Goal: Transaction & Acquisition: Purchase product/service

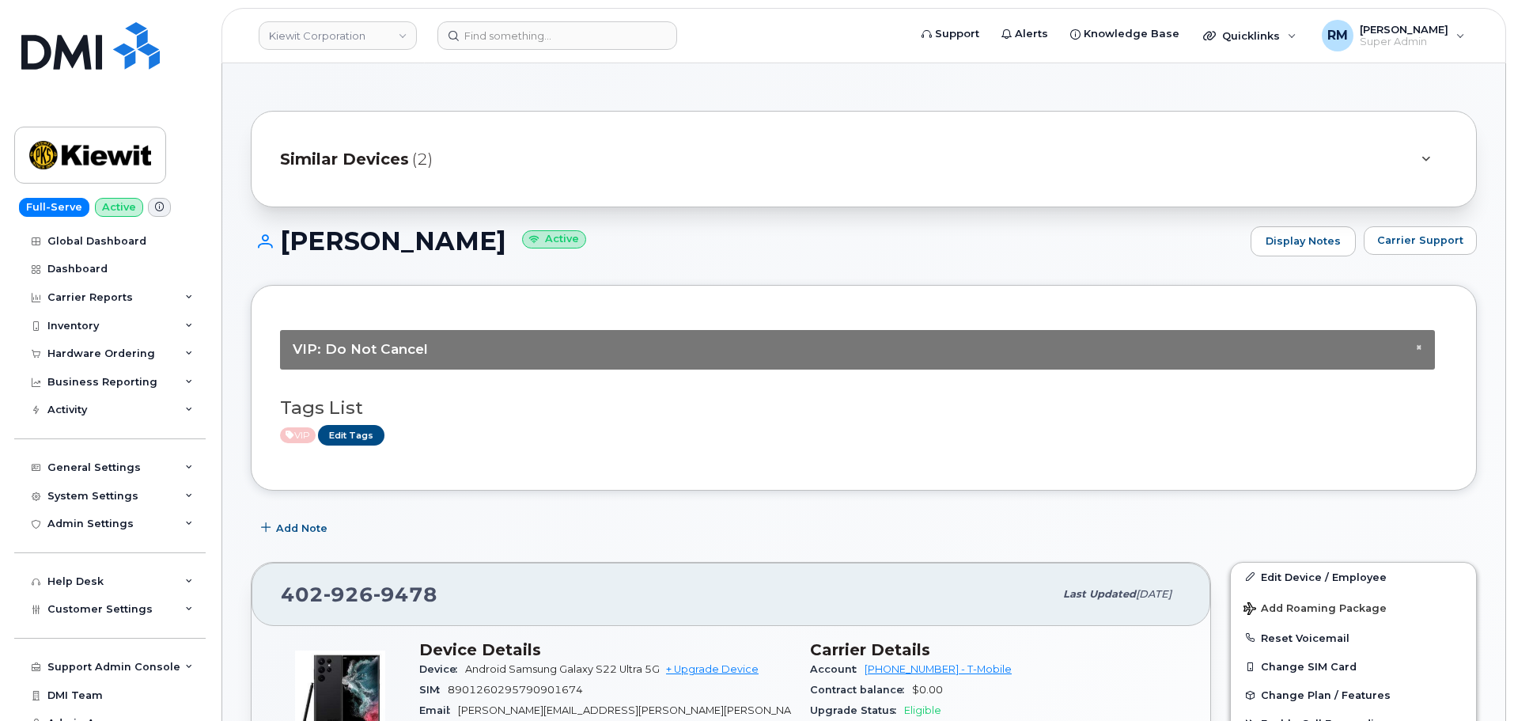
scroll to position [396, 0]
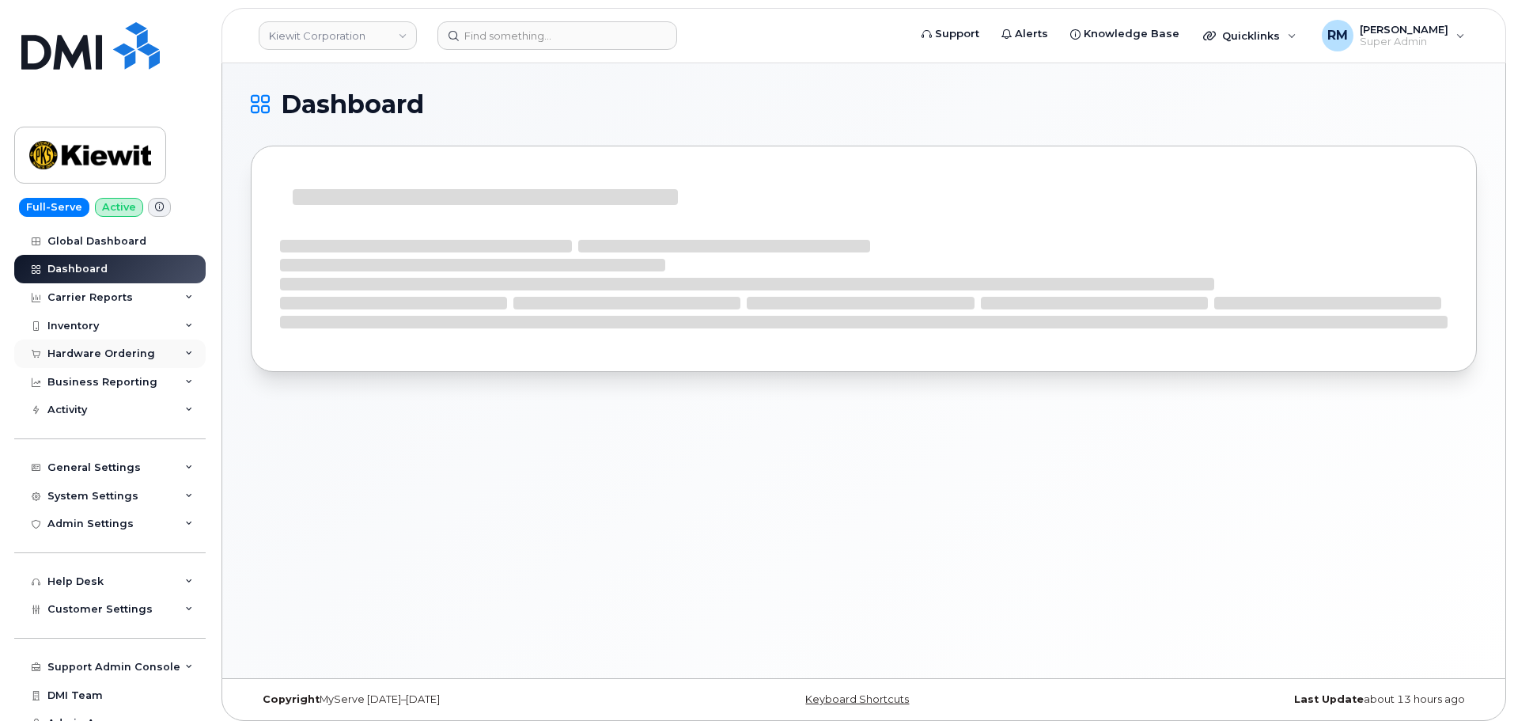
click at [97, 349] on div "Hardware Ordering" at bounding box center [101, 353] width 108 height 13
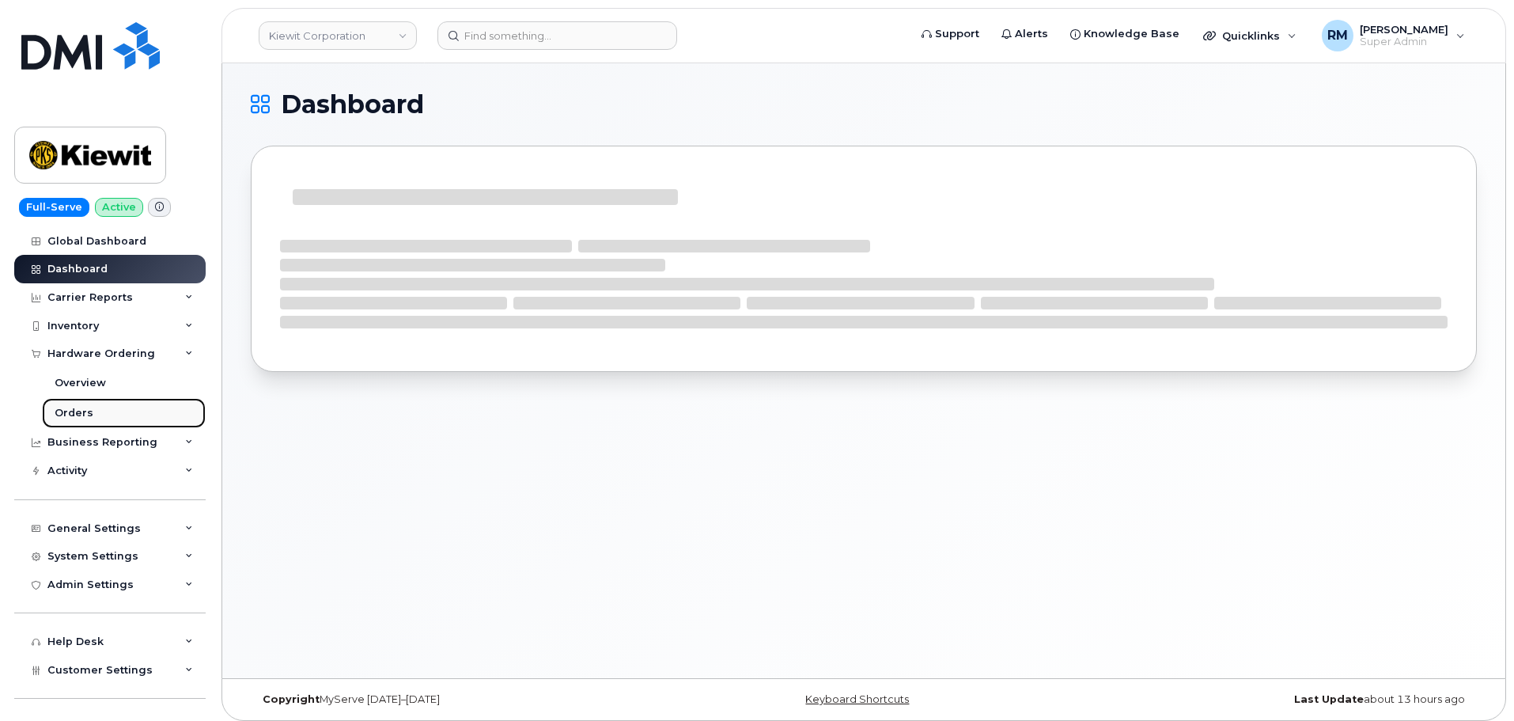
click at [94, 415] on link "Orders" at bounding box center [124, 413] width 164 height 30
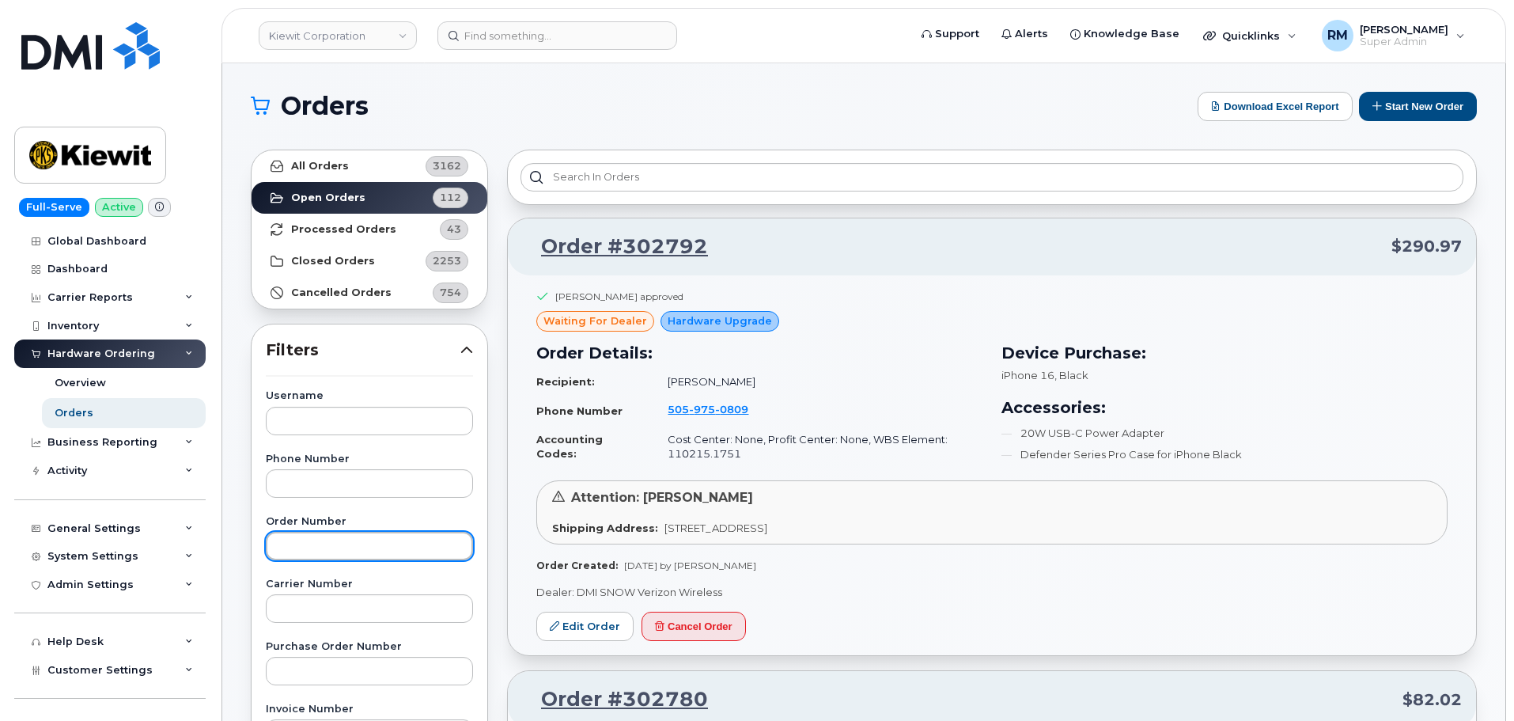
click at [299, 545] on input "text" at bounding box center [369, 546] width 207 height 28
paste input "302340"
type input "302340"
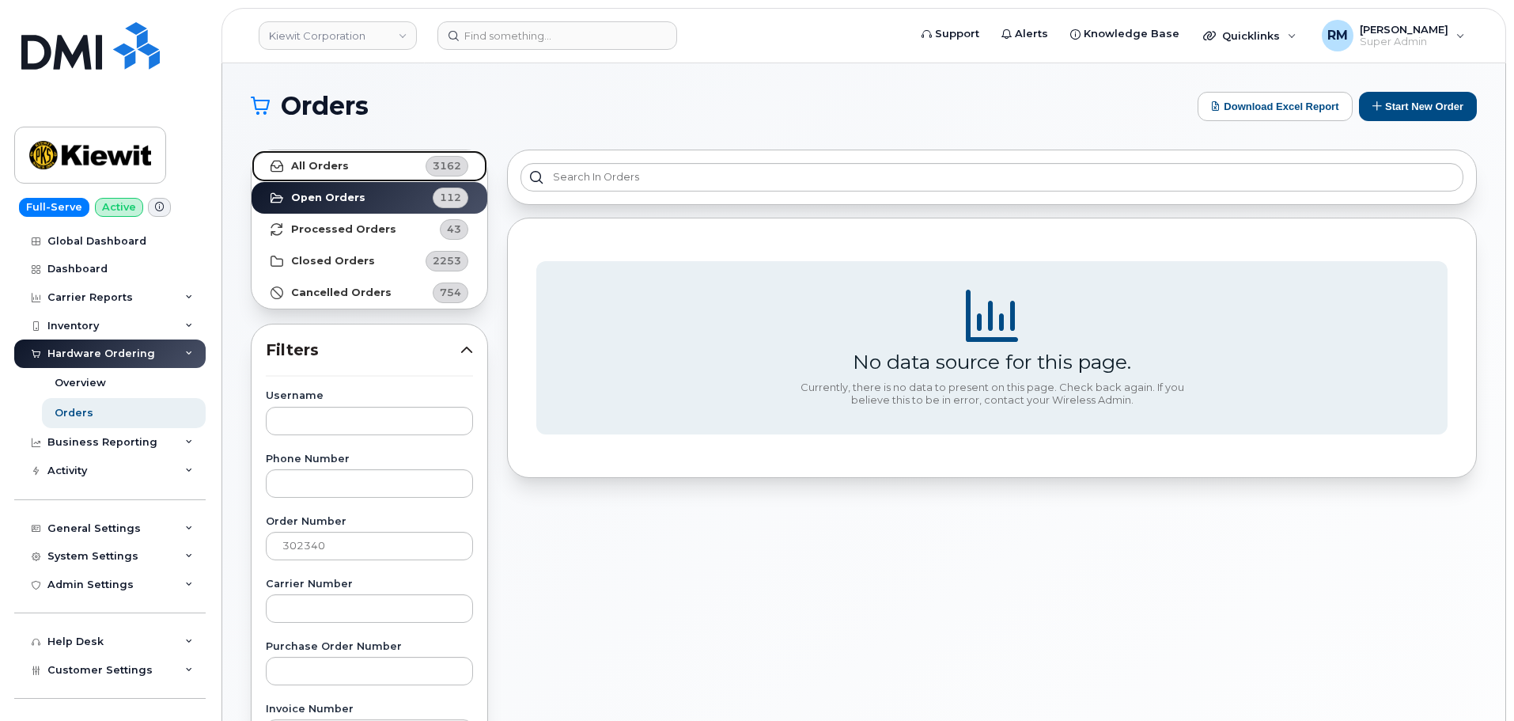
click at [315, 175] on link "All Orders 3162" at bounding box center [370, 166] width 236 height 32
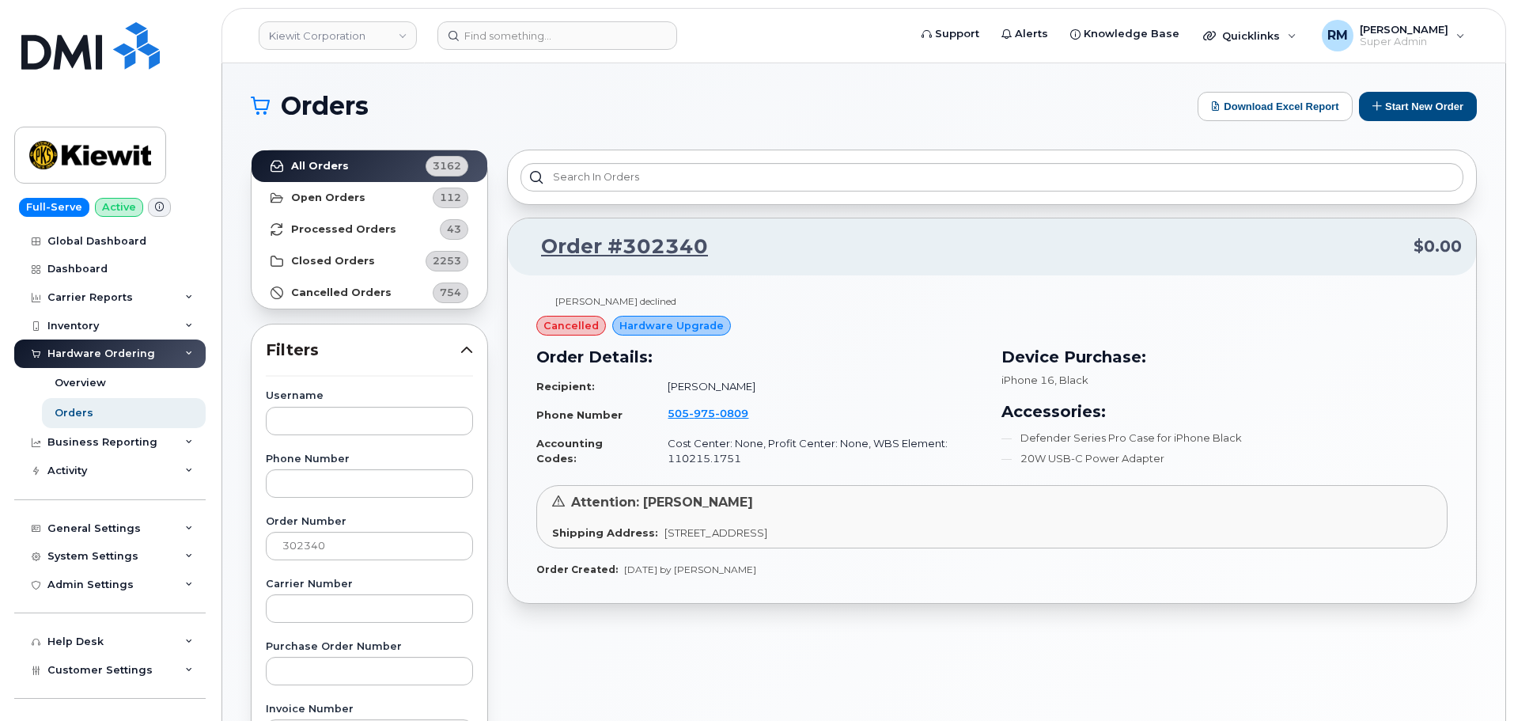
click at [562, 106] on h1 "Orders" at bounding box center [720, 105] width 939 height 25
click at [86, 410] on div "Orders" at bounding box center [74, 413] width 39 height 14
click at [1408, 109] on button "Start New Order" at bounding box center [1418, 106] width 118 height 29
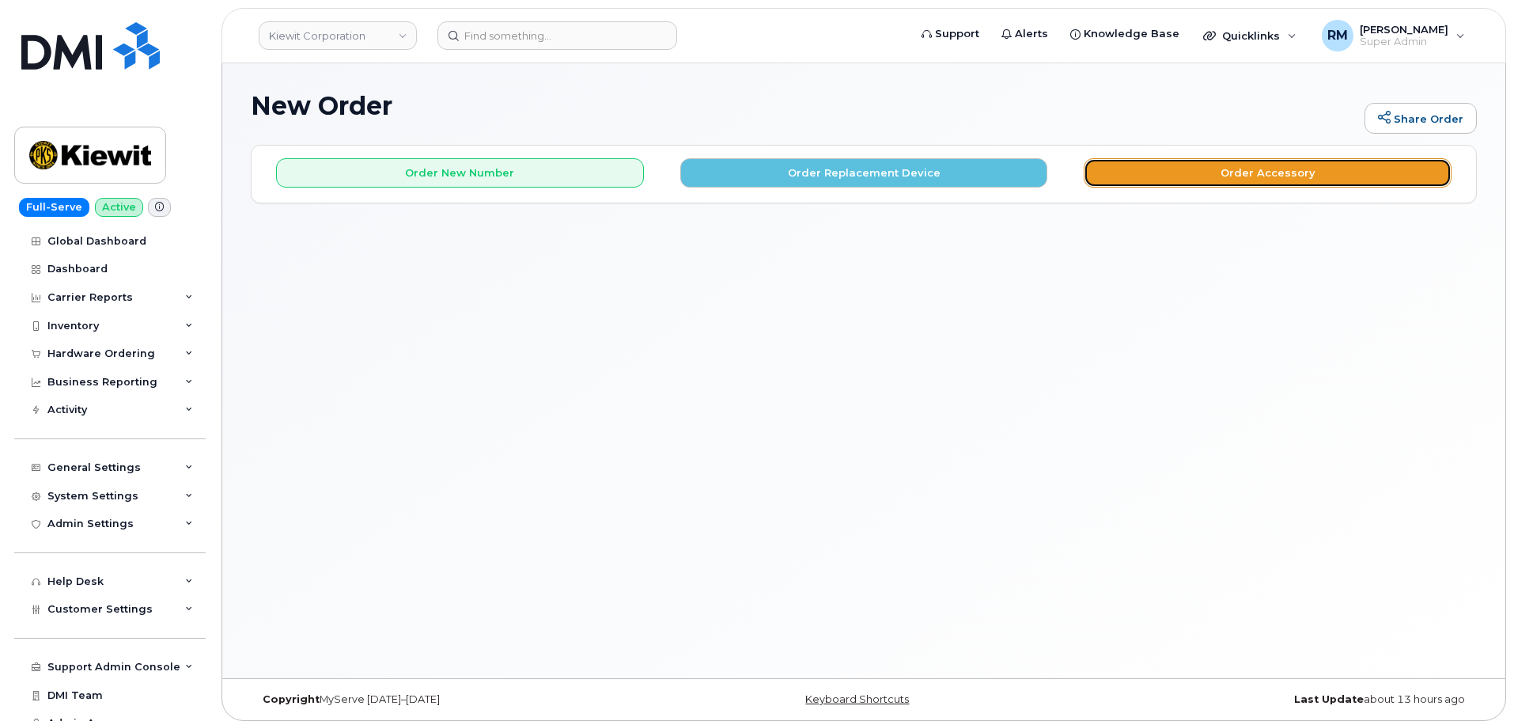
click at [1301, 165] on button "Order Accessory" at bounding box center [1268, 172] width 368 height 29
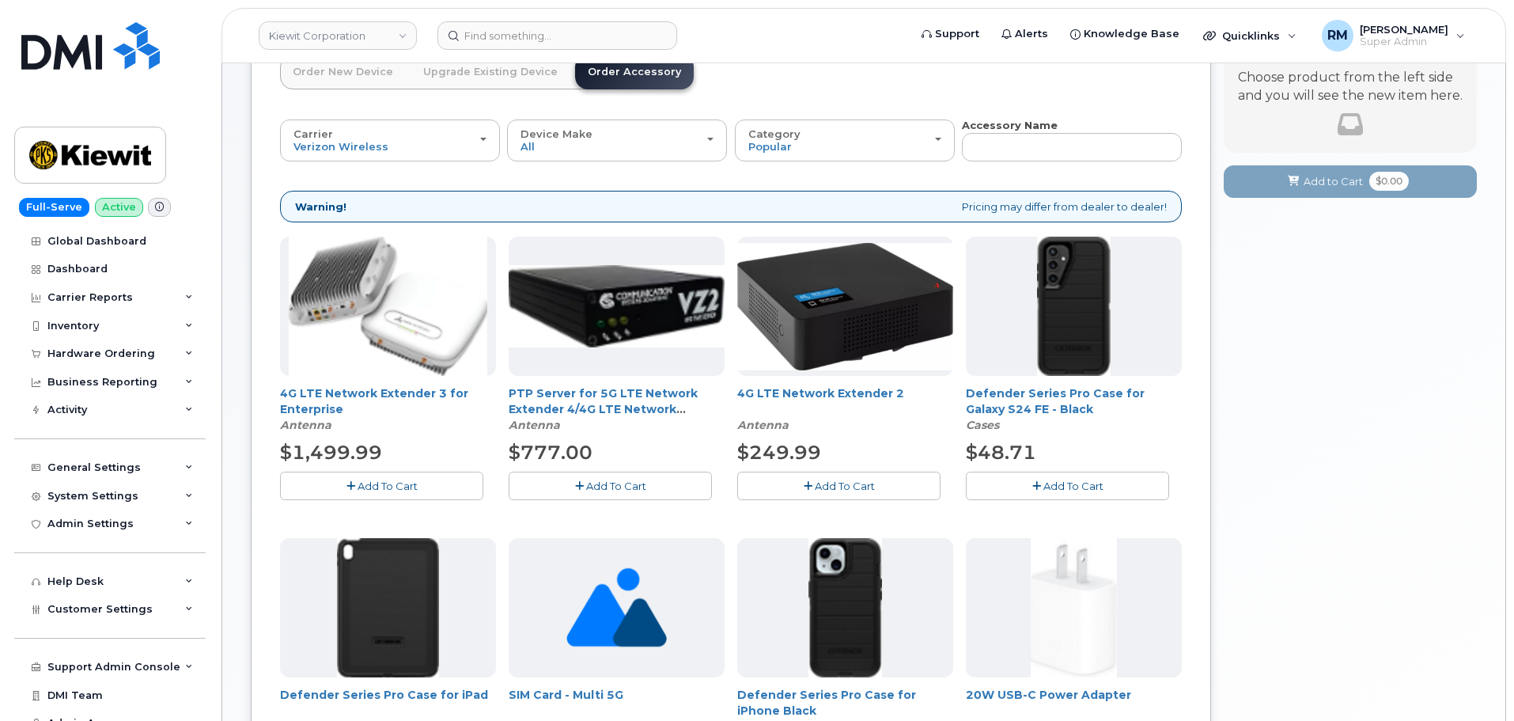
scroll to position [158, 0]
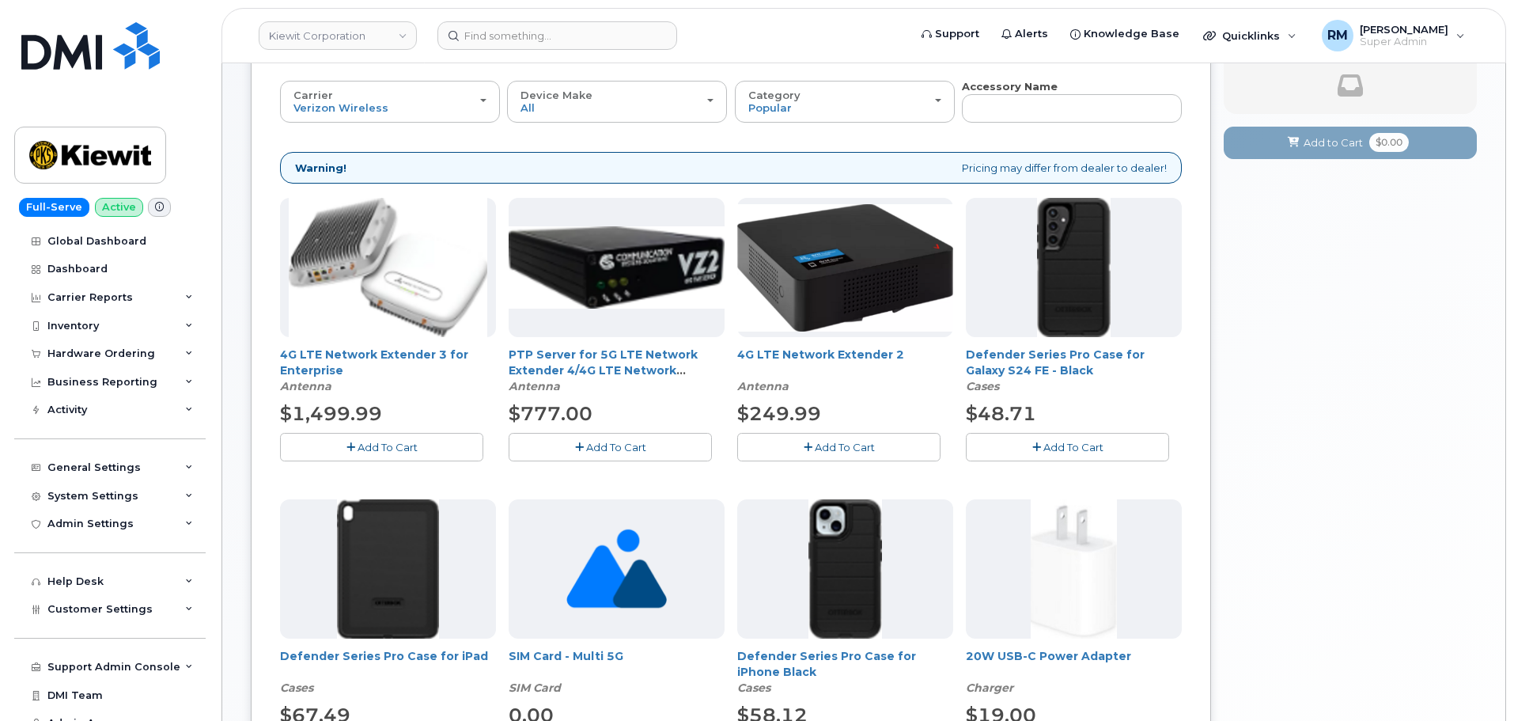
click at [372, 442] on span "Add To Cart" at bounding box center [388, 447] width 60 height 13
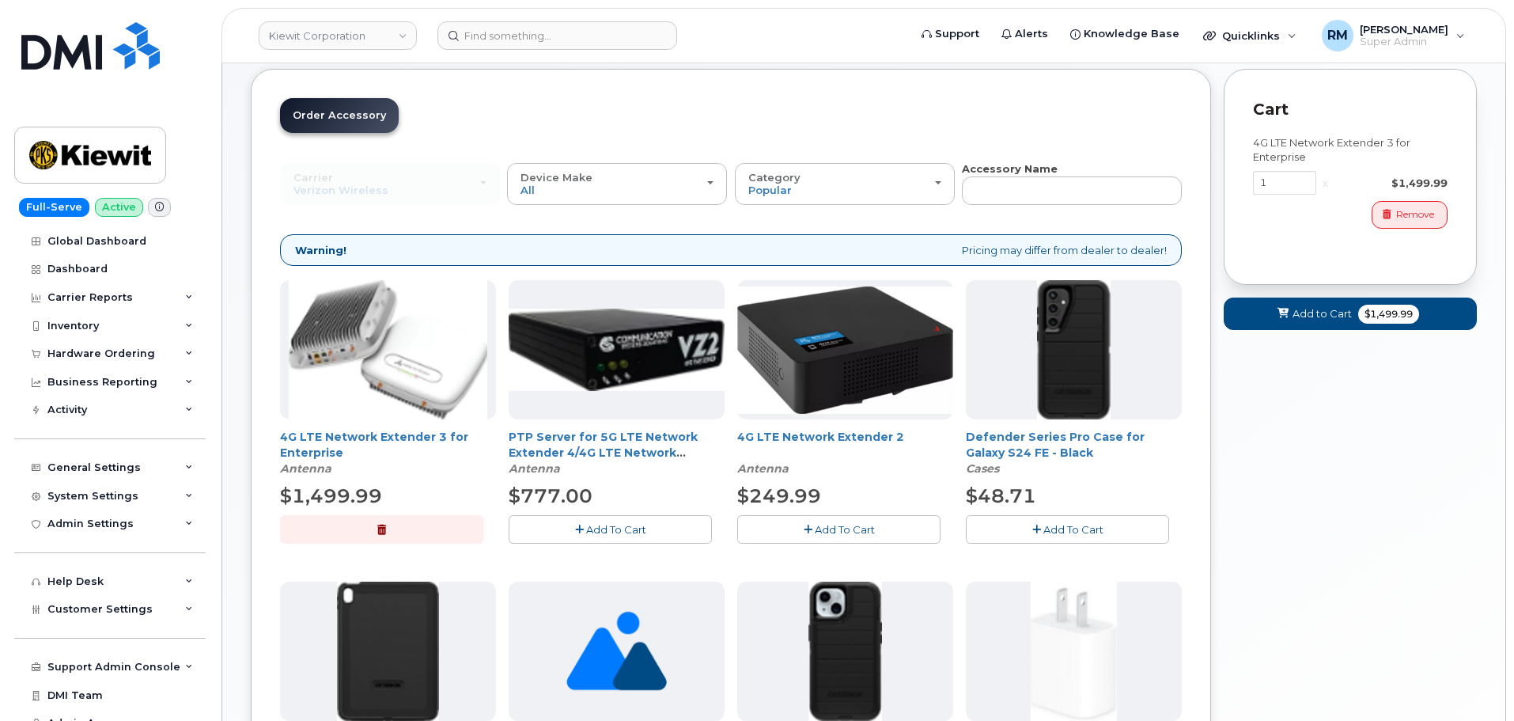
scroll to position [0, 0]
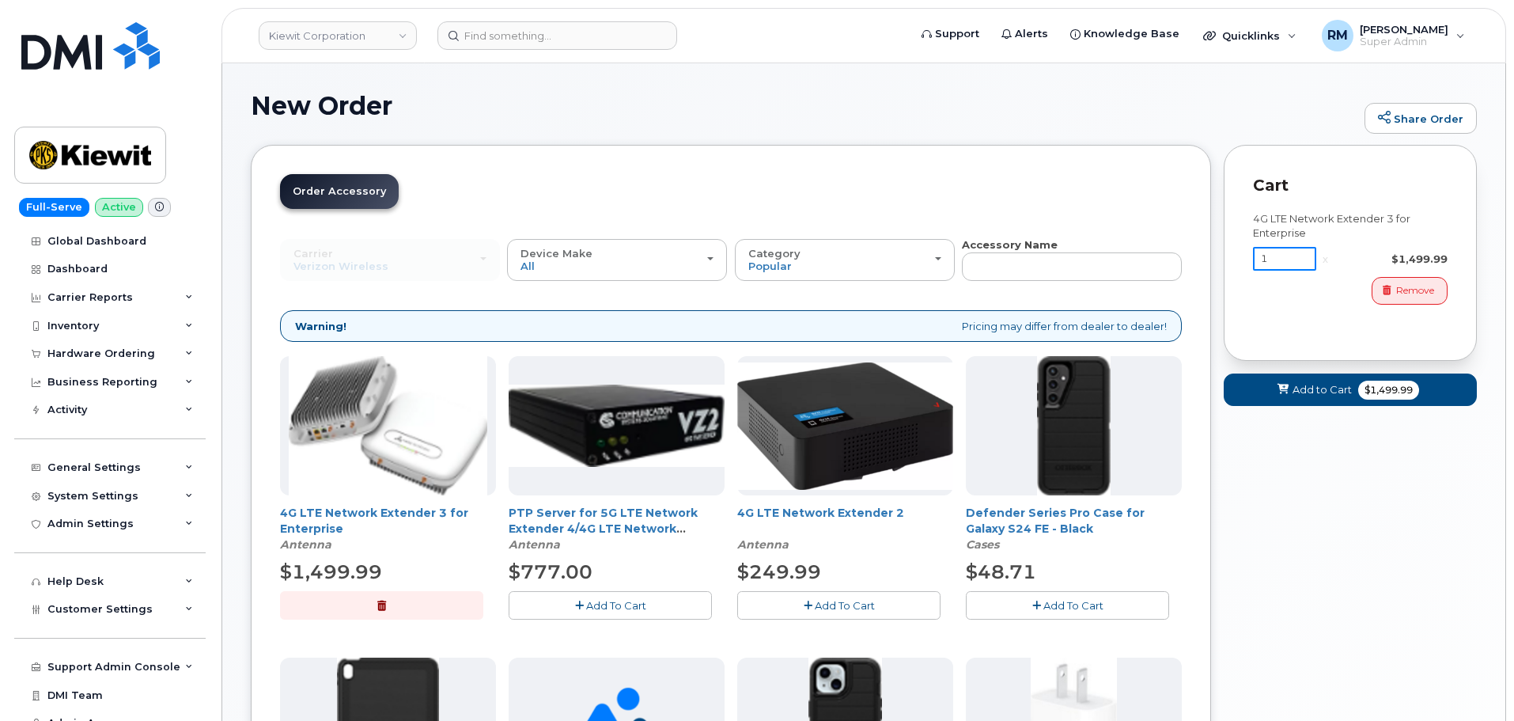
drag, startPoint x: 1282, startPoint y: 262, endPoint x: 1223, endPoint y: 263, distance: 59.3
click at [1223, 263] on div "Order New Device Upgrade Existing Device Order Accessory Order new device and n…" at bounding box center [864, 610] width 1226 height 930
type input "3"
click at [1338, 383] on span "Add to Cart" at bounding box center [1322, 389] width 59 height 15
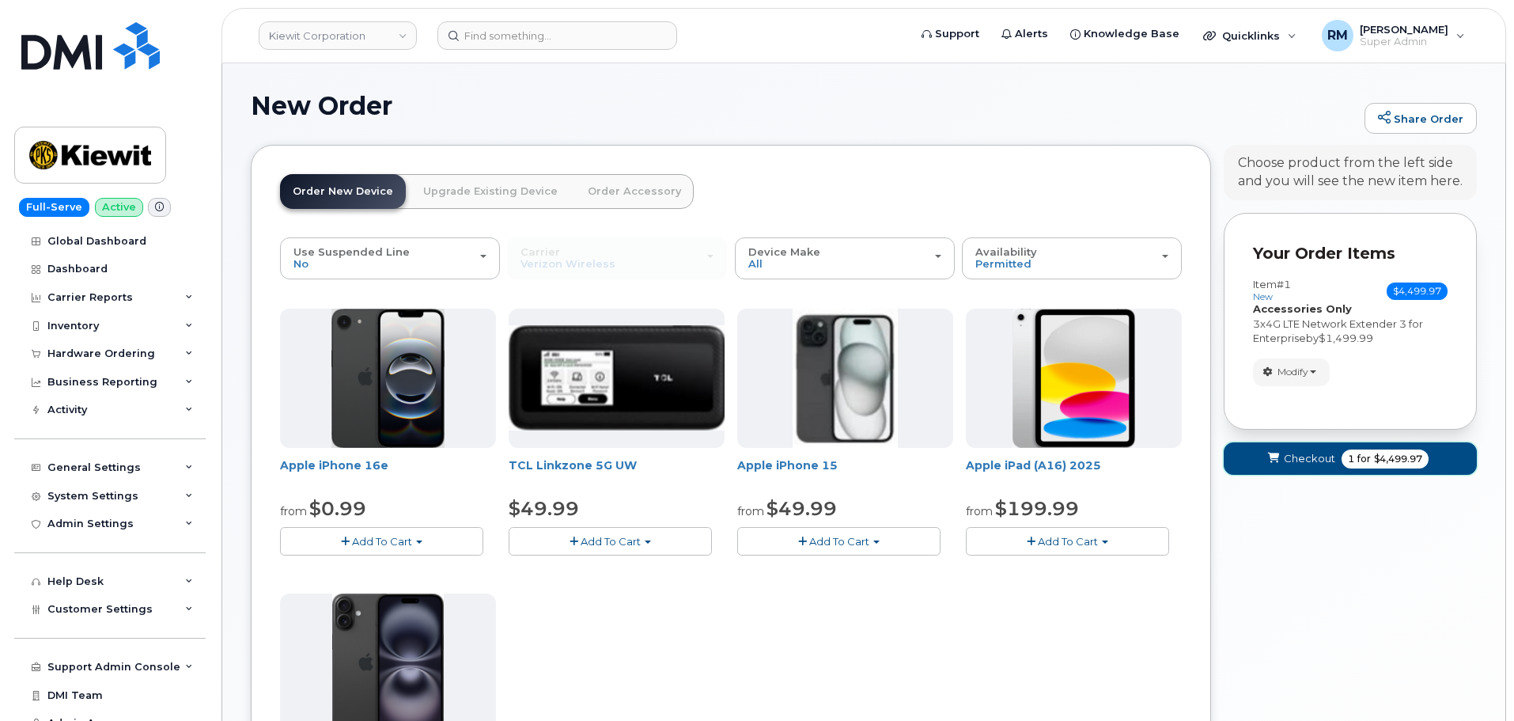
click at [1322, 463] on span "Checkout" at bounding box center [1309, 458] width 51 height 15
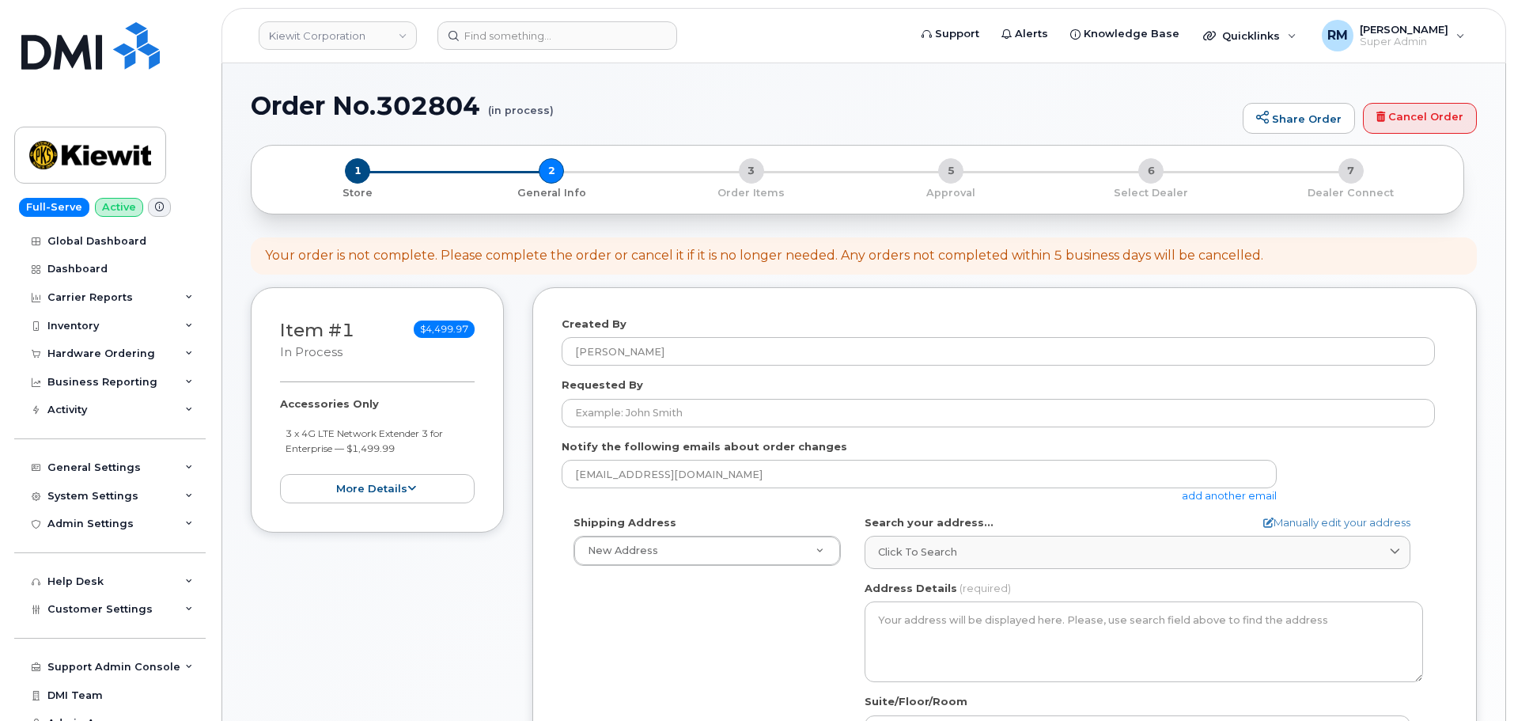
select select
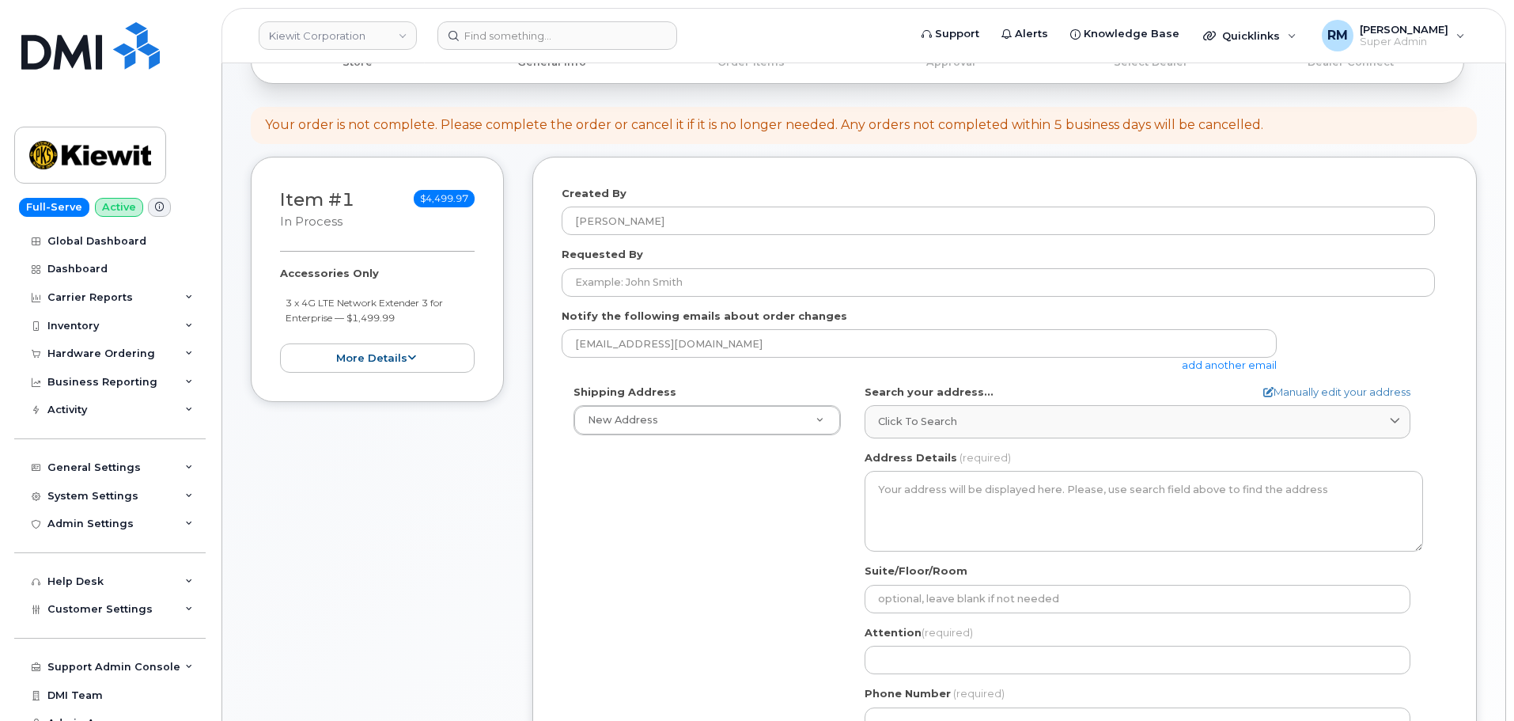
scroll to position [158, 0]
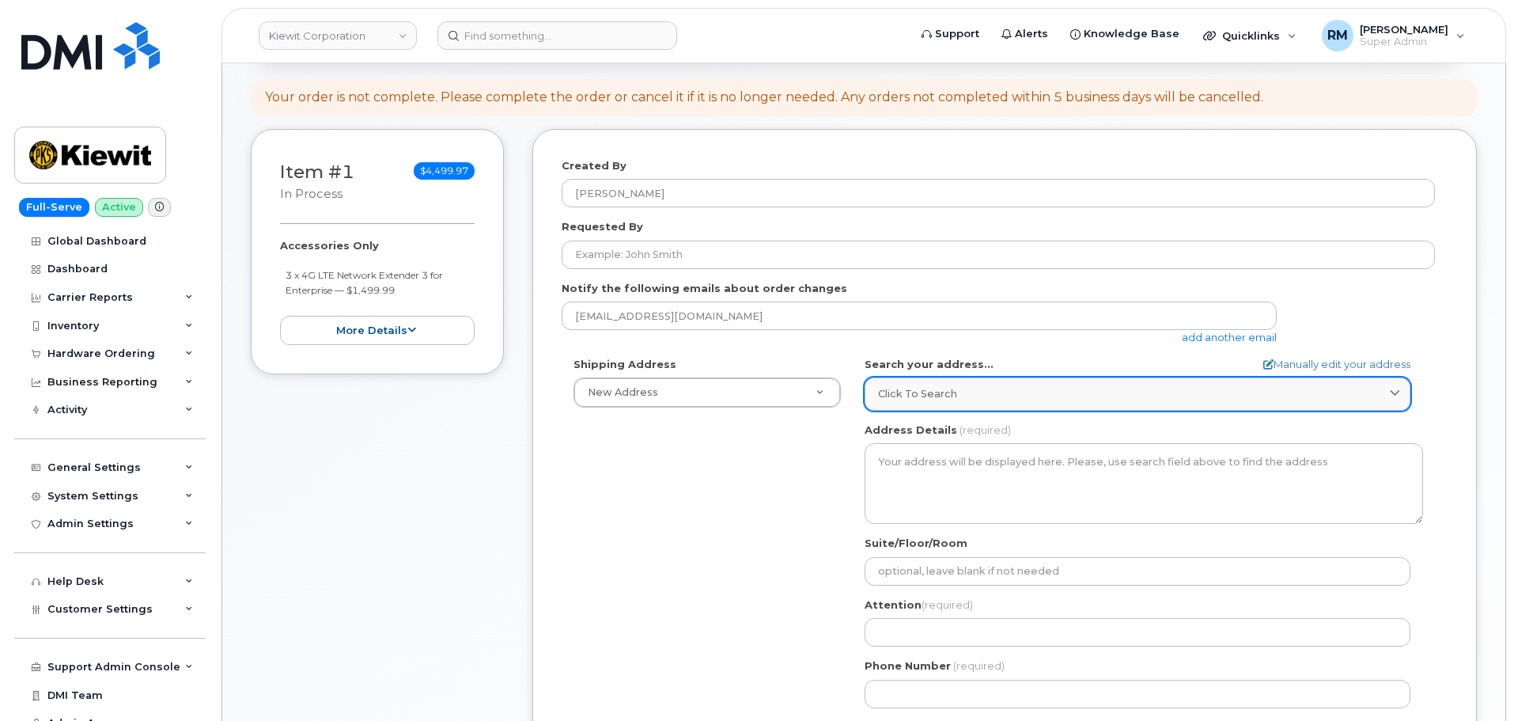
click at [974, 394] on div "Click to search" at bounding box center [1137, 393] width 519 height 15
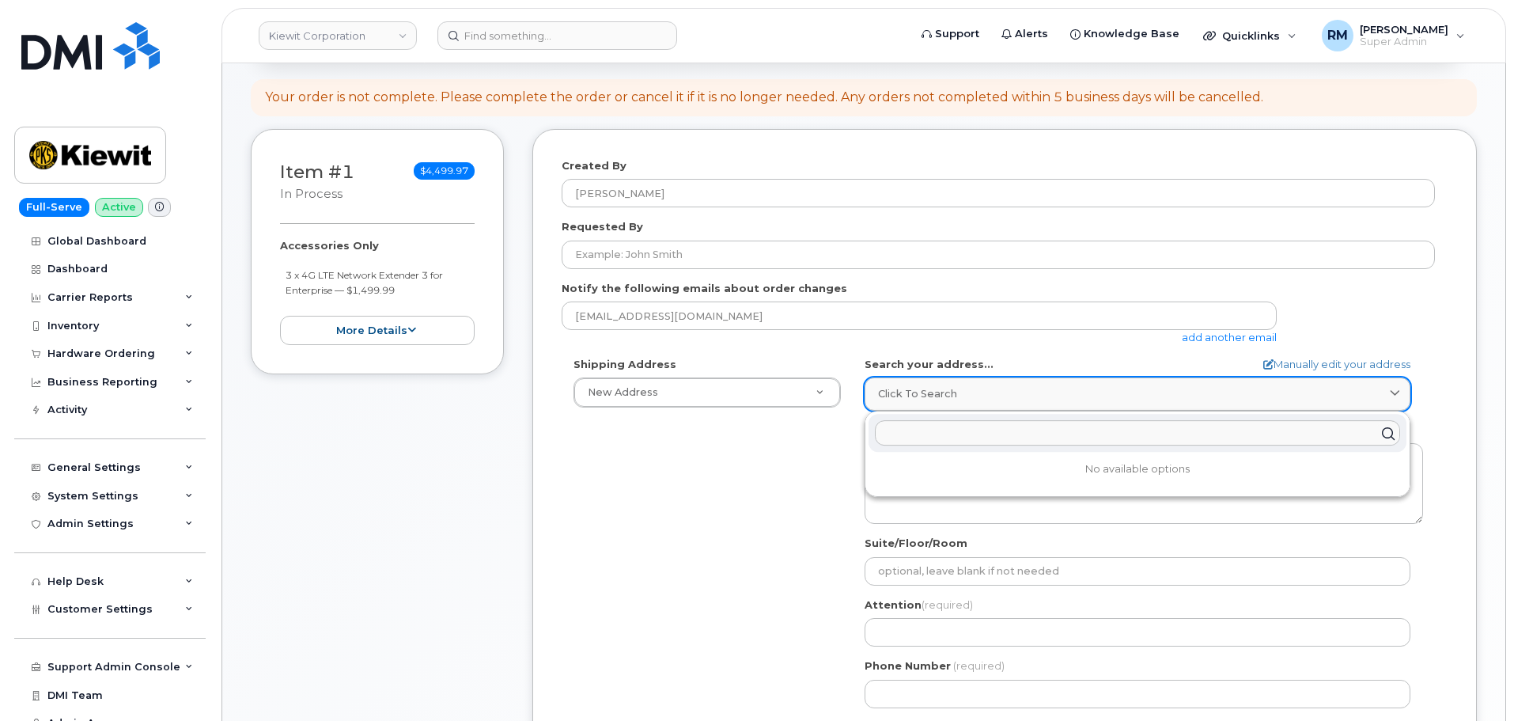
paste input "11501 42nd St."
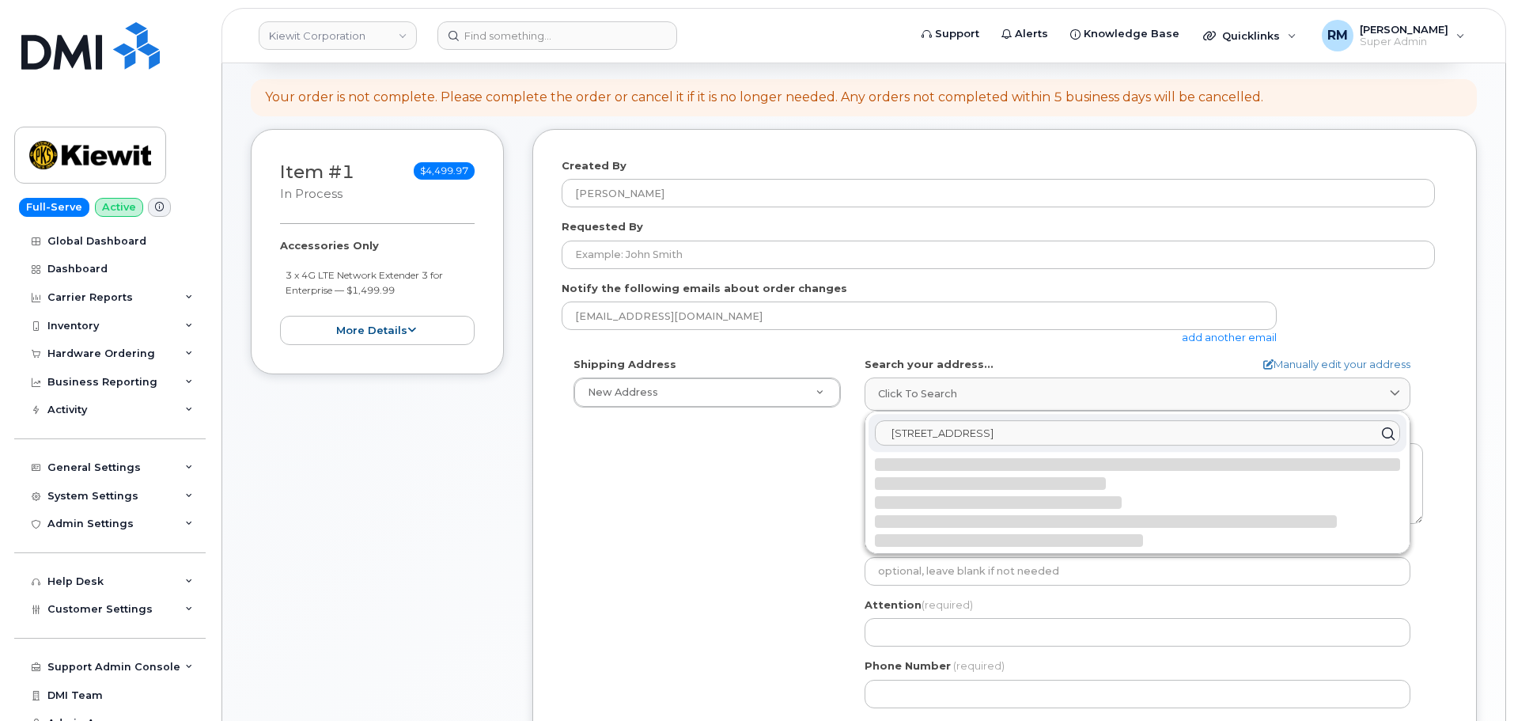
type input "11501 42nd St. Plattsmouth"
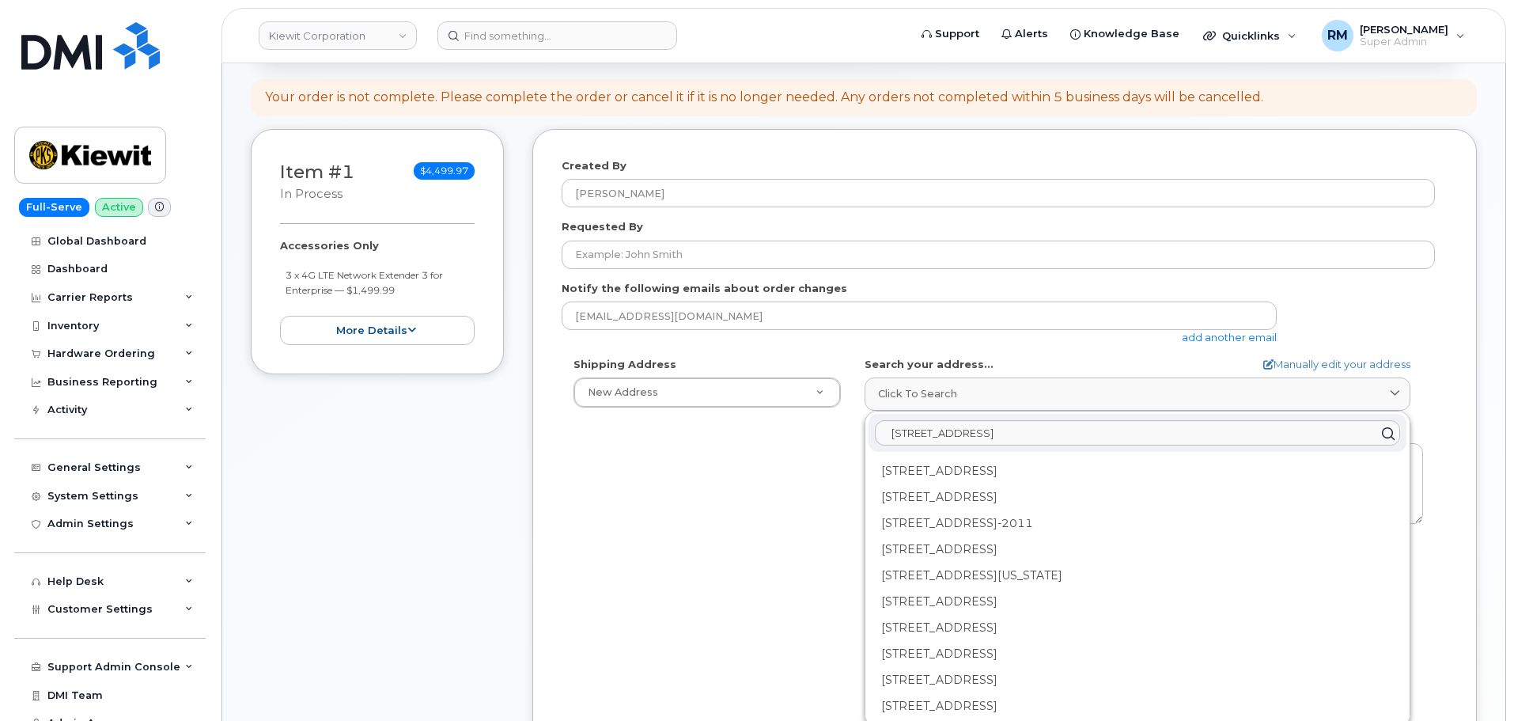
click at [729, 499] on div "Shipping Address New Address New Address 525 Park Ave Ste 2A 4300 Township Road…" at bounding box center [998, 538] width 873 height 363
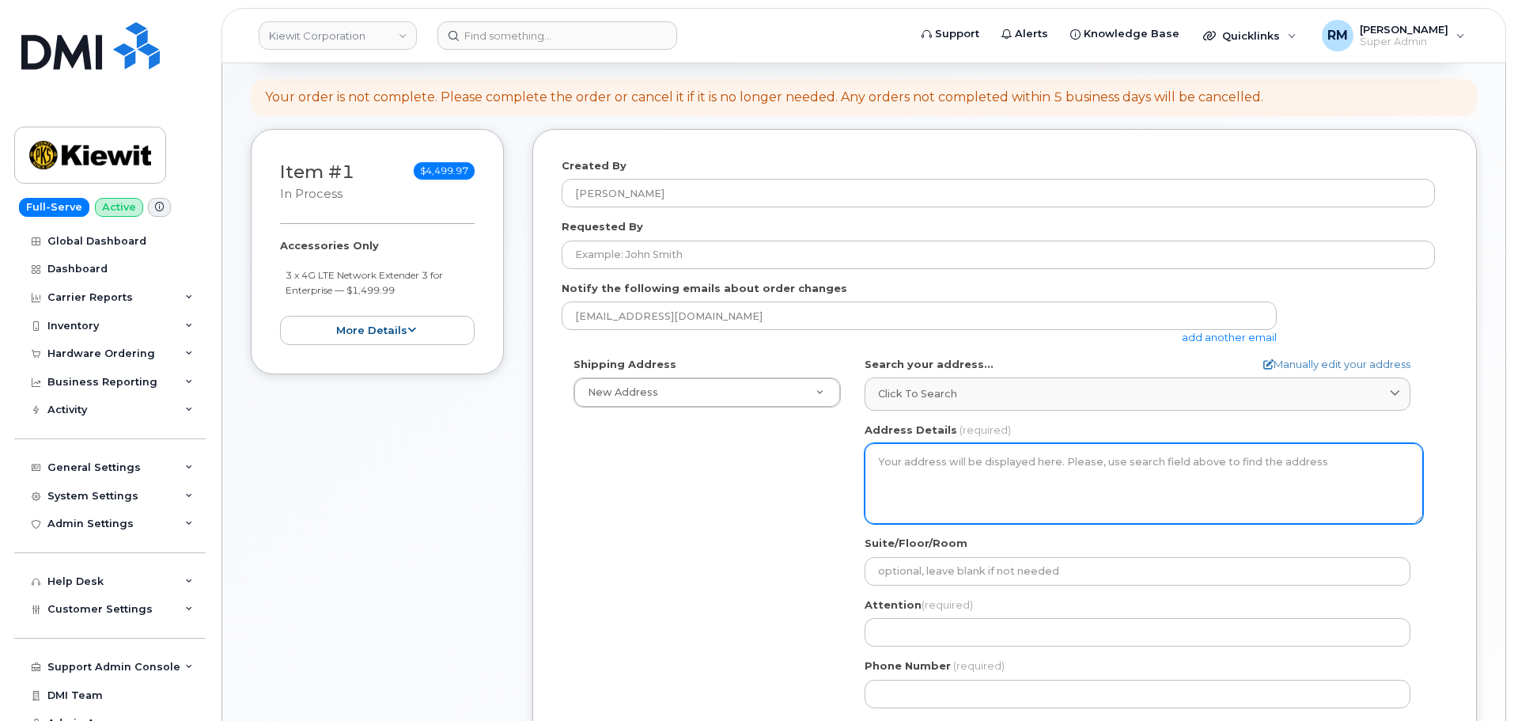
click at [956, 473] on textarea "Address Details" at bounding box center [1144, 483] width 559 height 81
click at [953, 463] on textarea "Address Details" at bounding box center [1144, 483] width 559 height 81
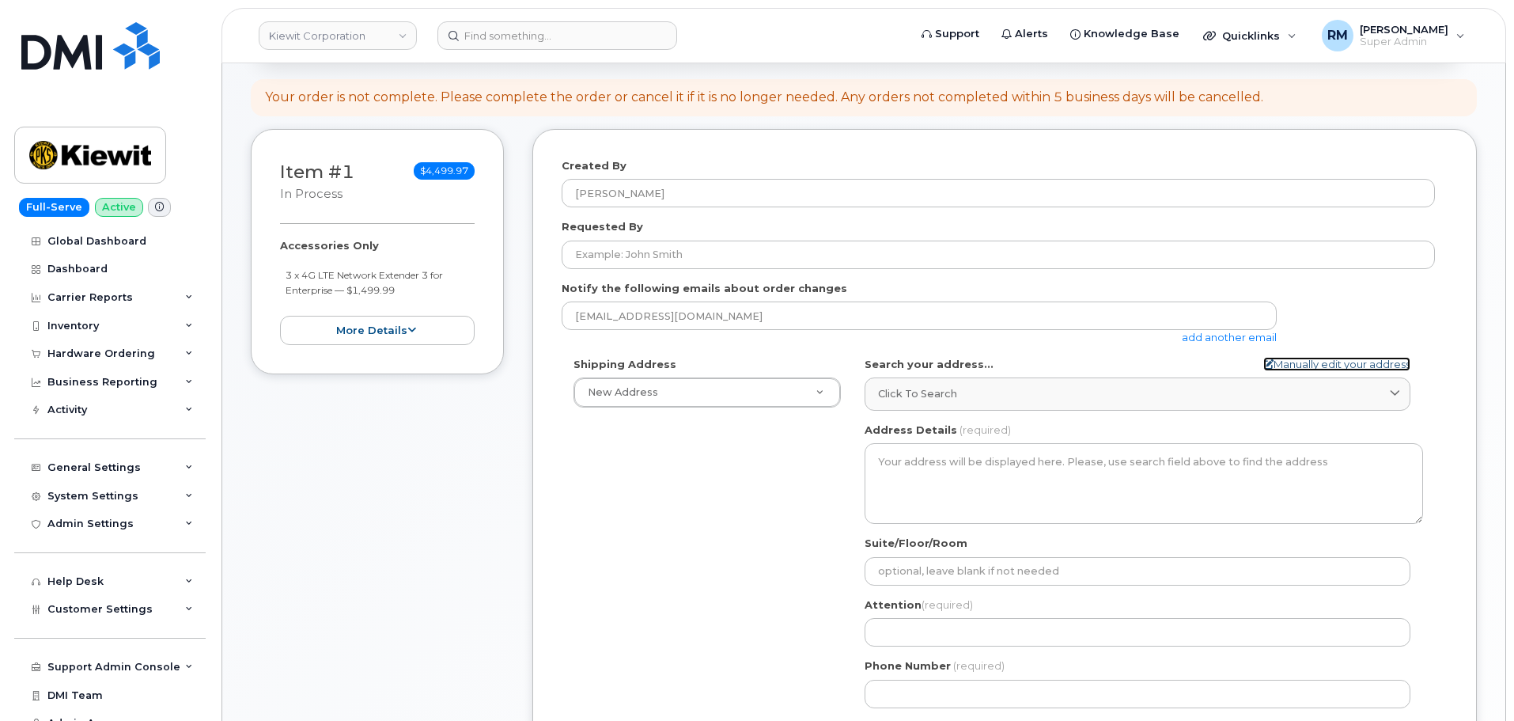
click at [1274, 368] on link "Manually edit your address" at bounding box center [1336, 364] width 147 height 15
select select
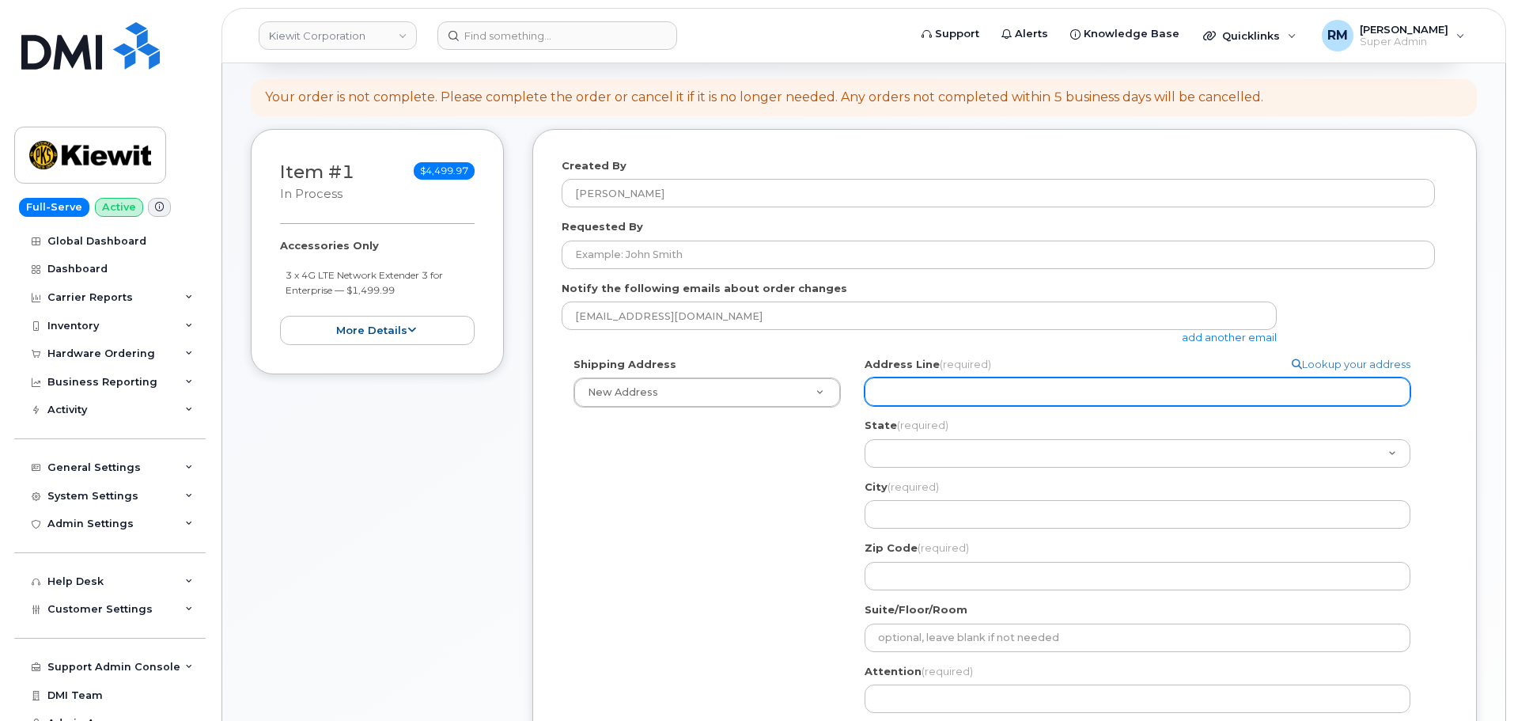
click at [926, 391] on input "Address Line (required)" at bounding box center [1138, 391] width 546 height 28
paste input "11501 42nd St."
select select
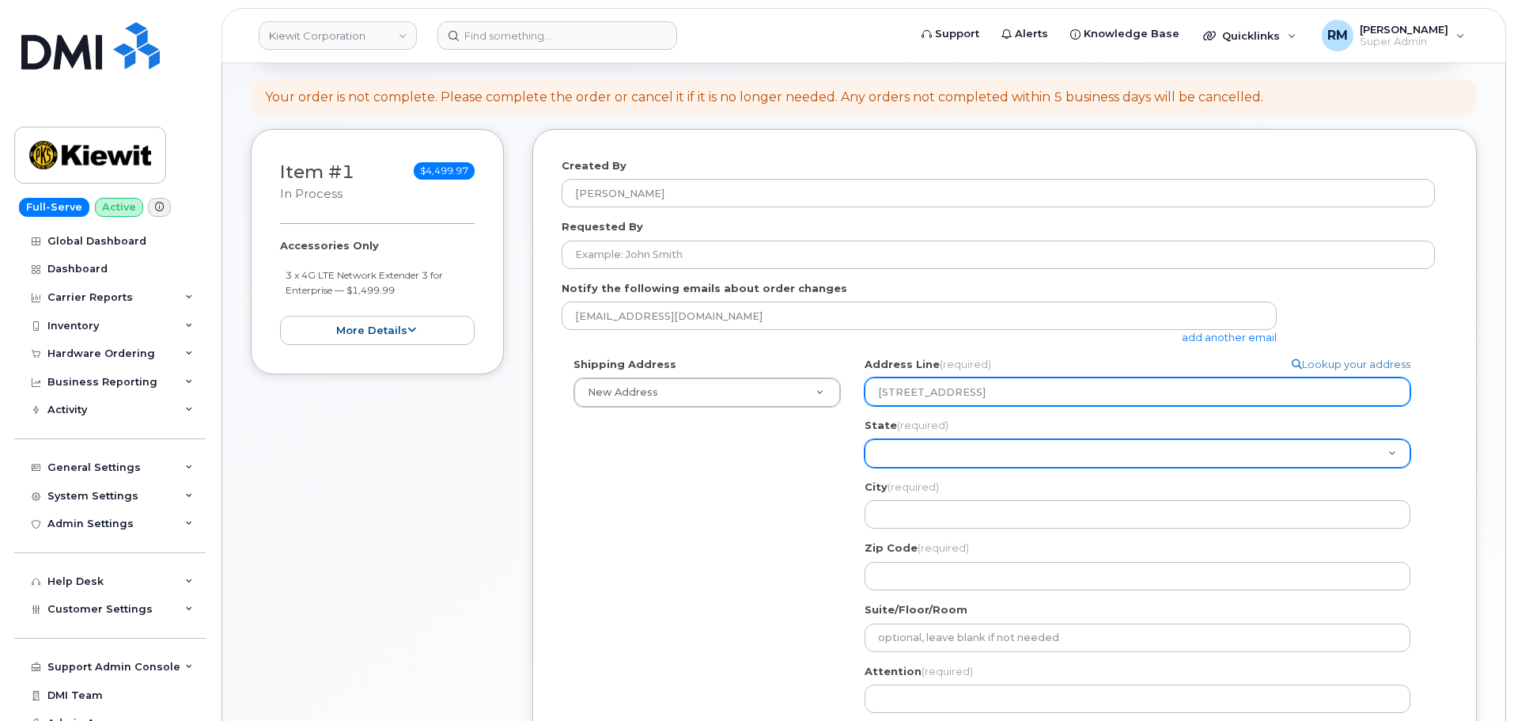
type input "11501 42nd St."
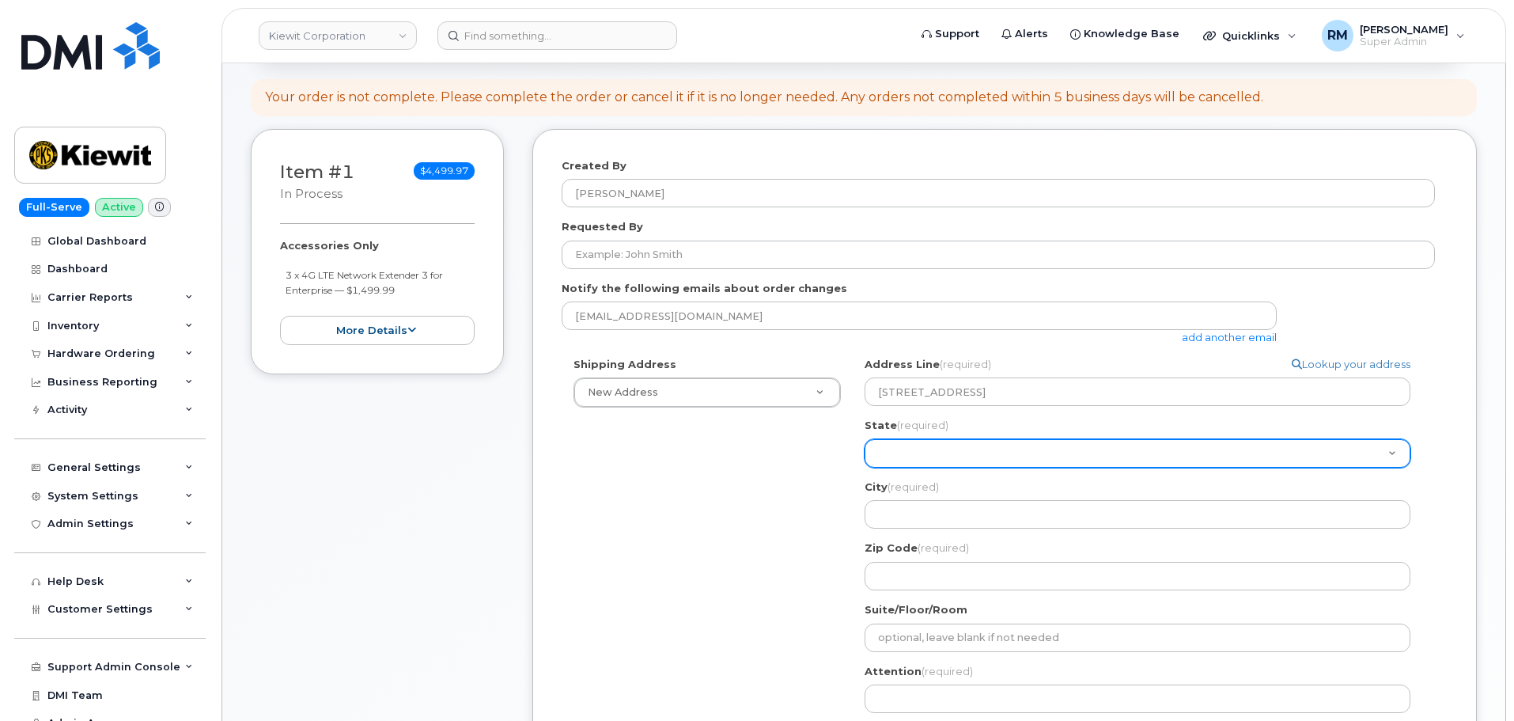
click at [899, 445] on select "Alabama Alaska American Samoa Arizona Arkansas California Colorado Connecticut …" at bounding box center [1138, 453] width 546 height 28
select select "NE"
click at [865, 439] on select "Alabama Alaska American Samoa Arizona Arkansas California Colorado Connecticut …" at bounding box center [1138, 453] width 546 height 28
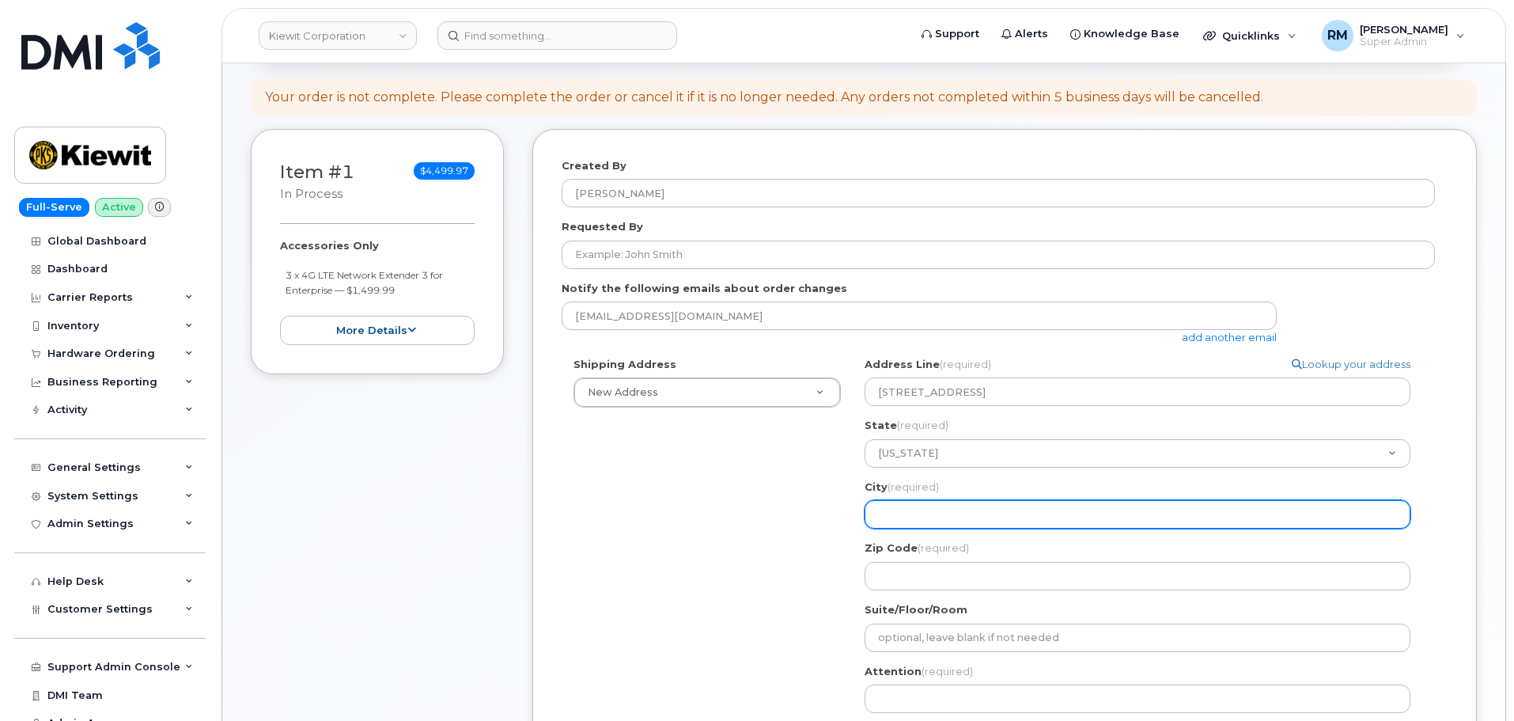
paste input "Plattsmouth"
select select
type input "Plattsmouth"
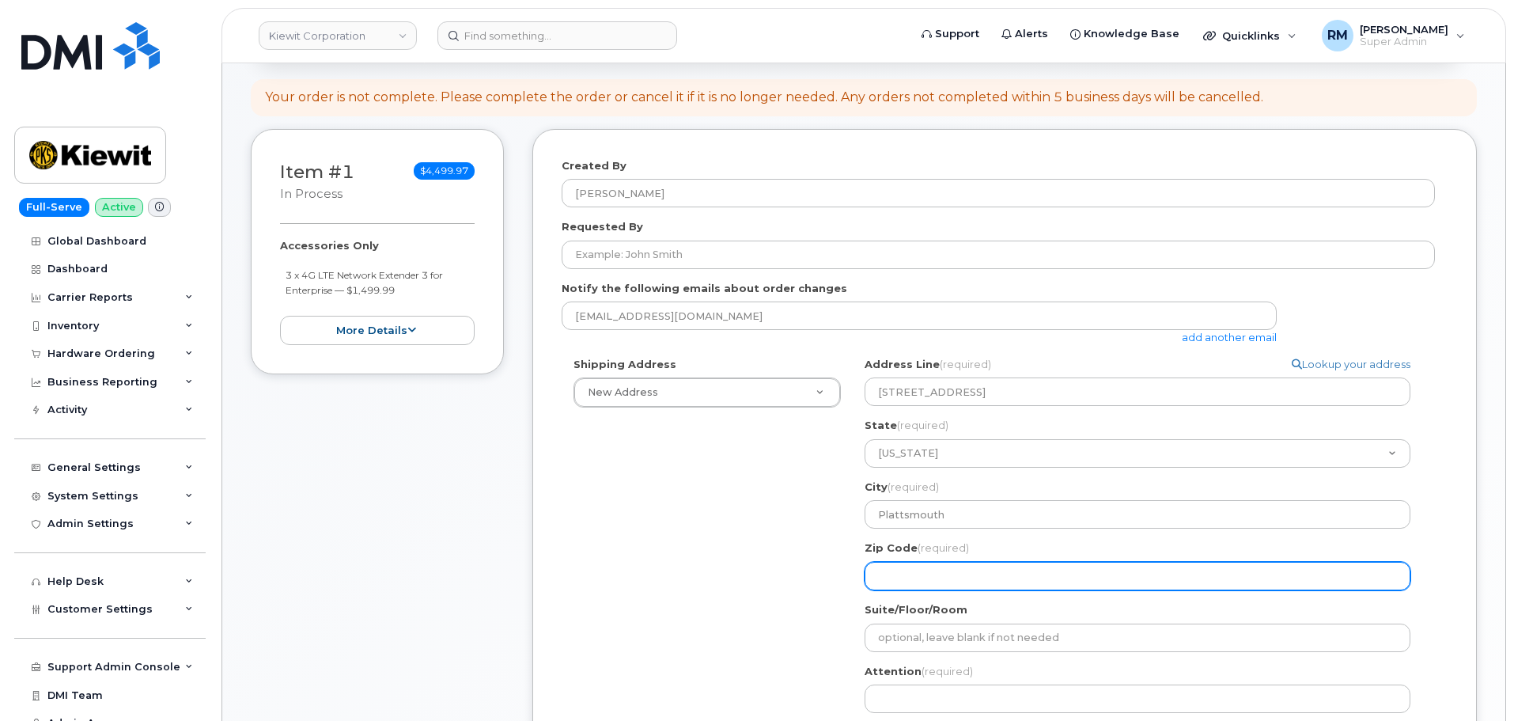
click at [899, 577] on input "Zip Code (required)" at bounding box center [1138, 576] width 546 height 28
paste input "68048"
select select
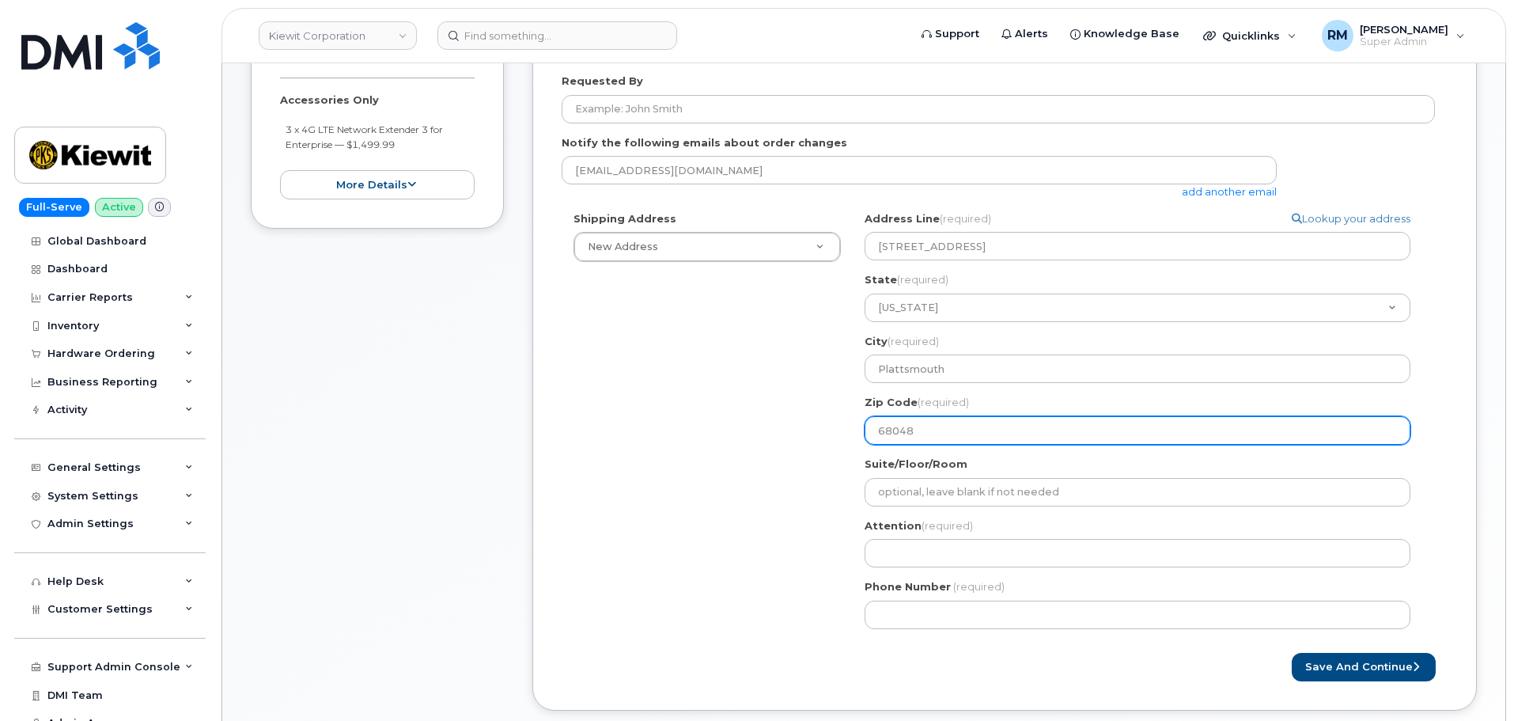
scroll to position [316, 0]
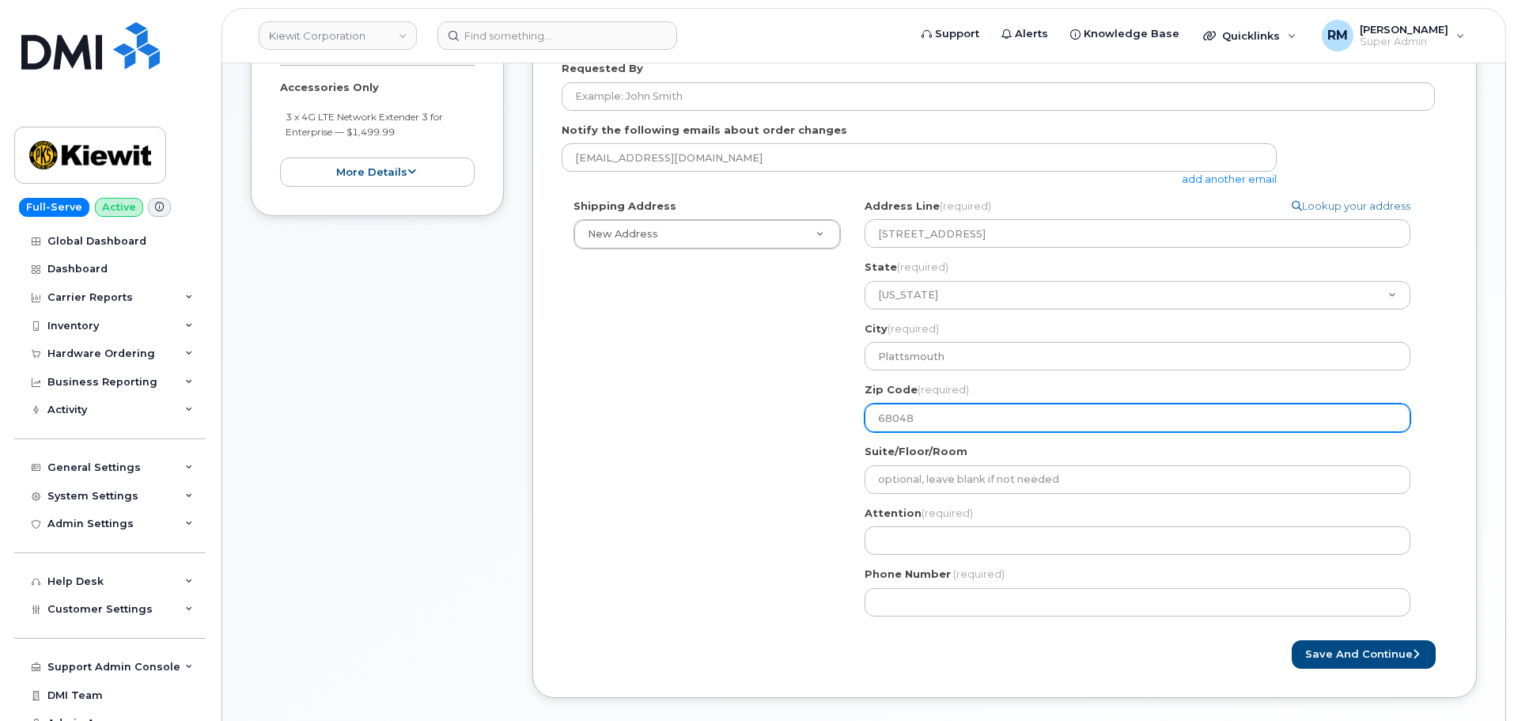
type input "68048"
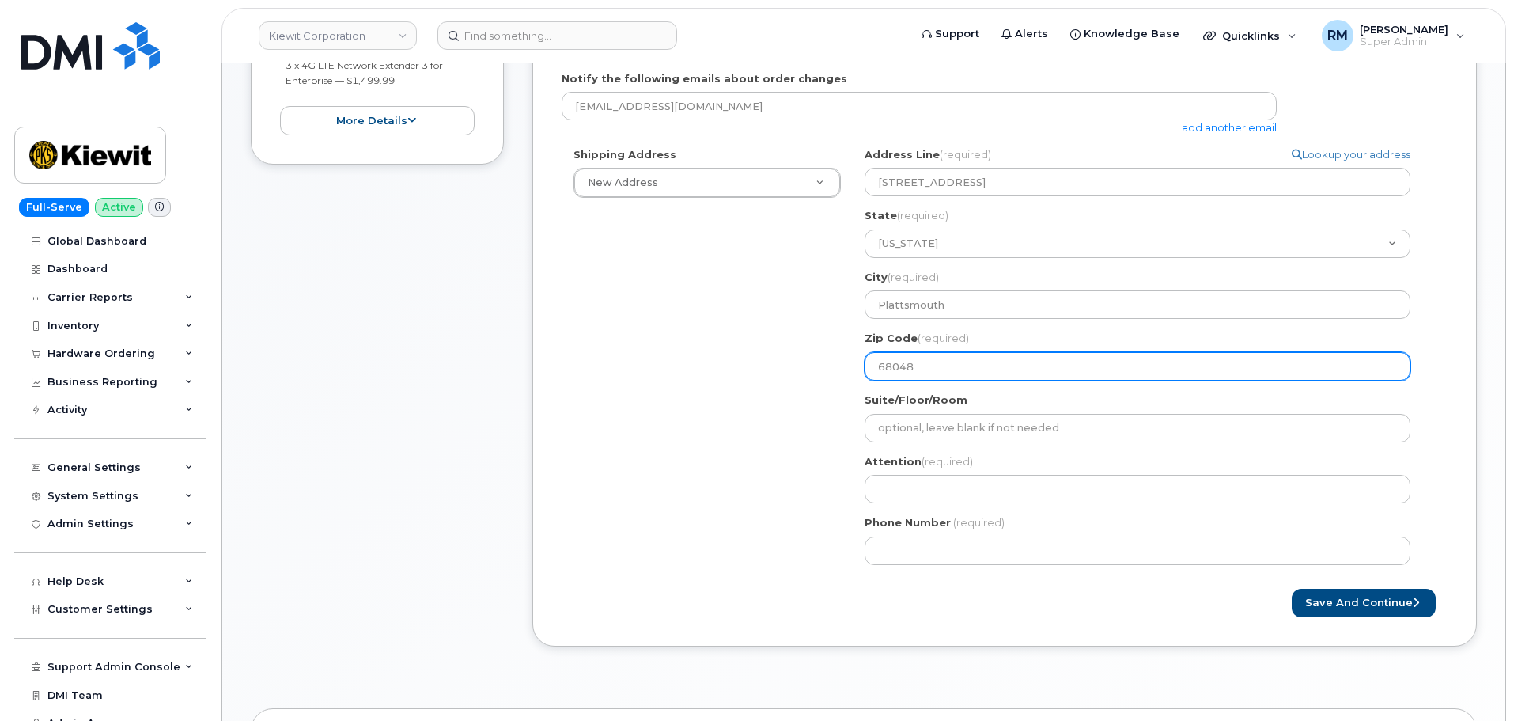
scroll to position [396, 0]
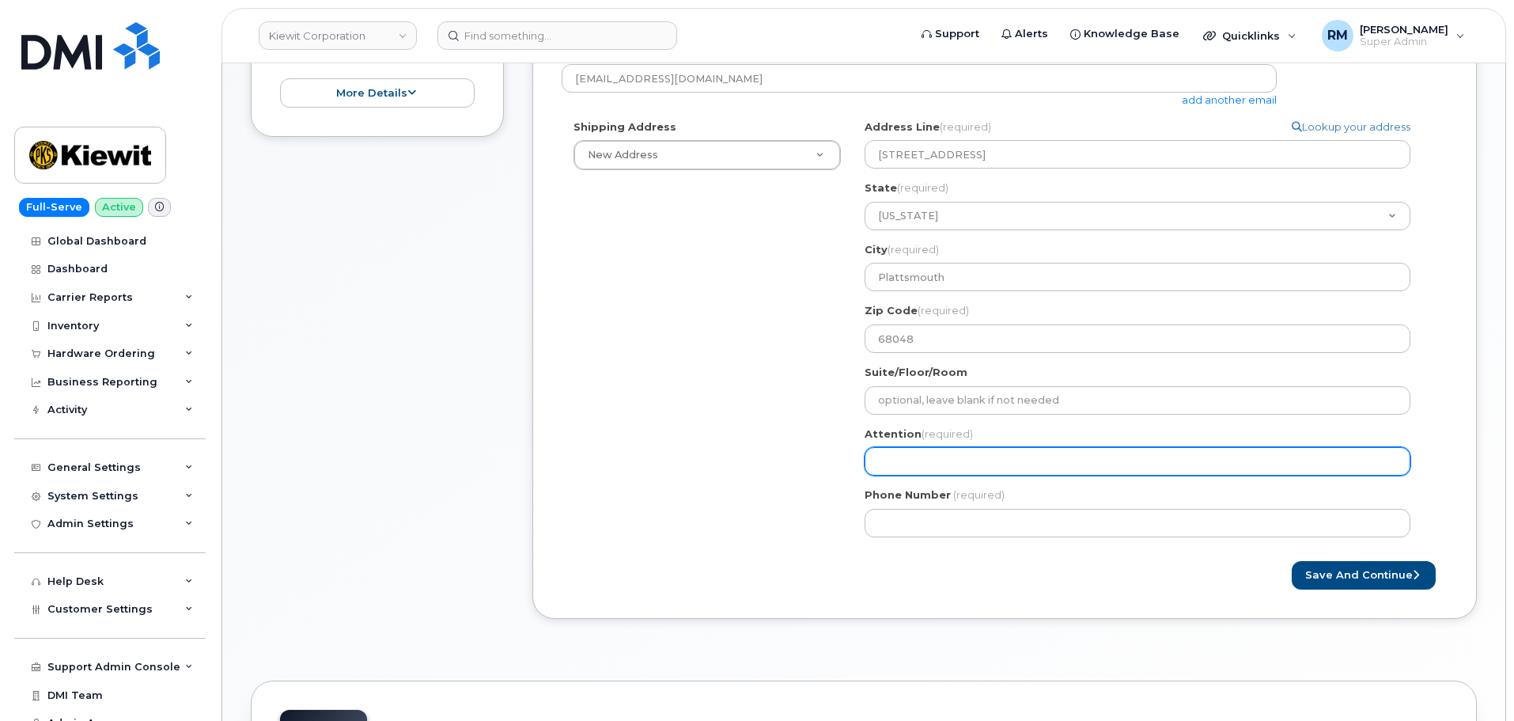
click at [916, 456] on input "Attention (required)" at bounding box center [1138, 461] width 546 height 28
paste input "Paxton.Longwell"
select select
type input "Paxton.Longwell"
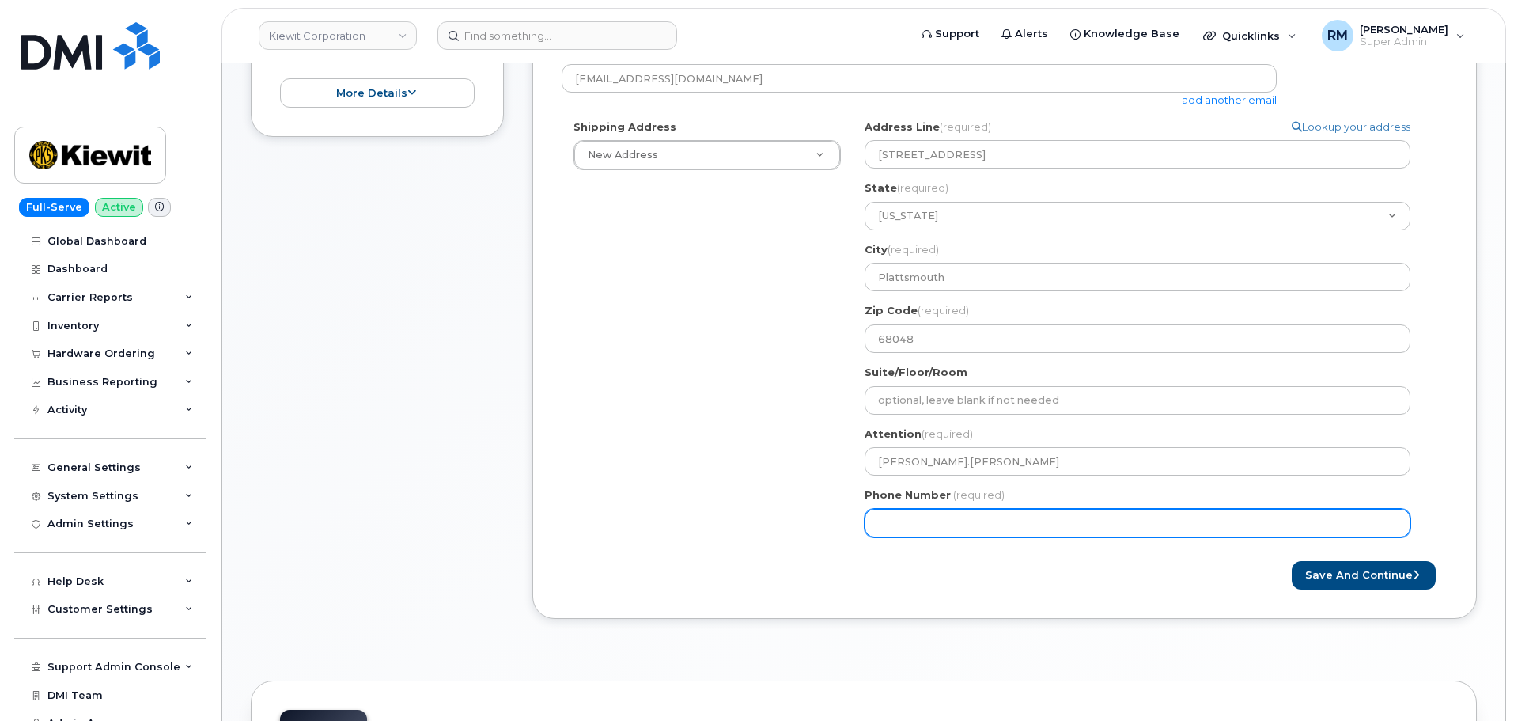
click at [937, 530] on input "Phone Number" at bounding box center [1138, 523] width 546 height 28
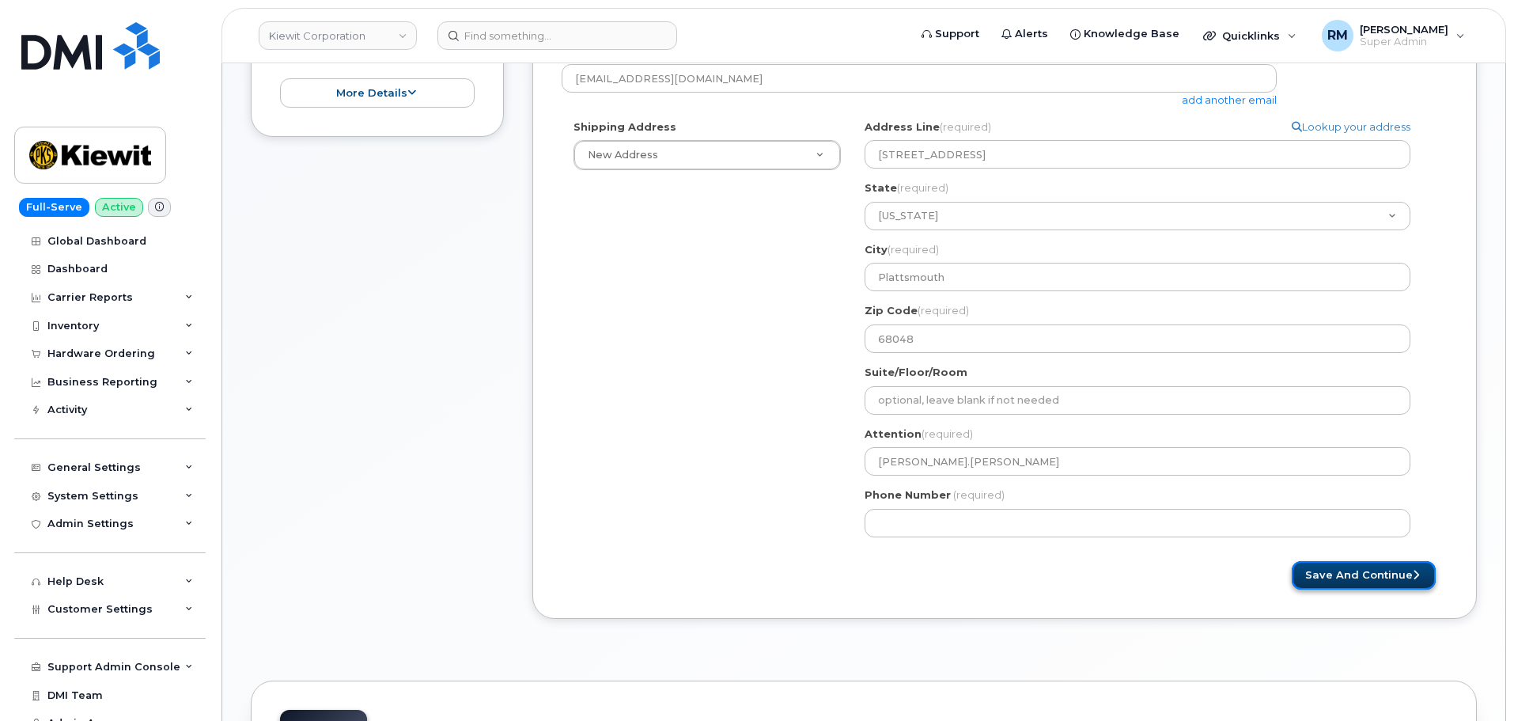
click at [1397, 581] on button "Save and Continue" at bounding box center [1364, 575] width 144 height 29
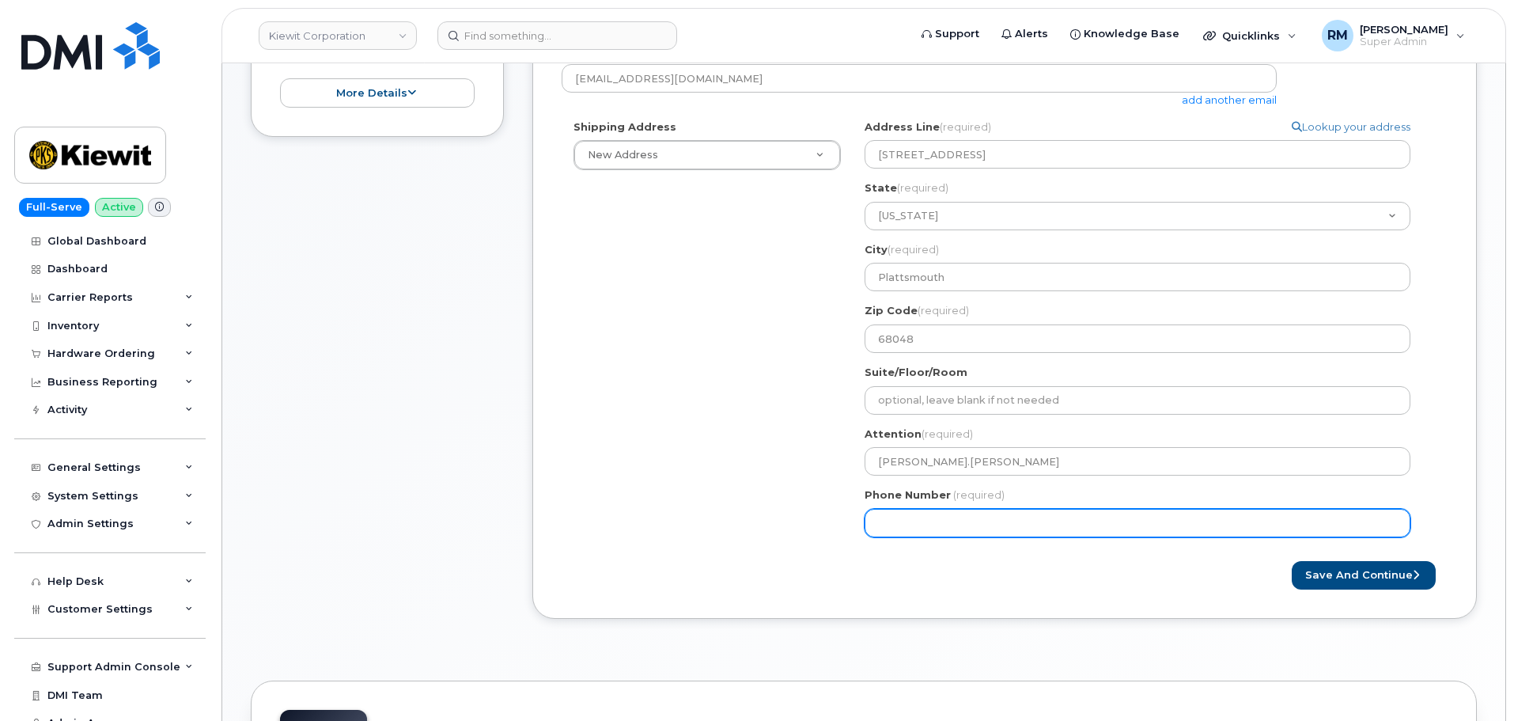
click at [926, 525] on input "Phone Number" at bounding box center [1138, 523] width 546 height 28
select select
type input "8777727707"
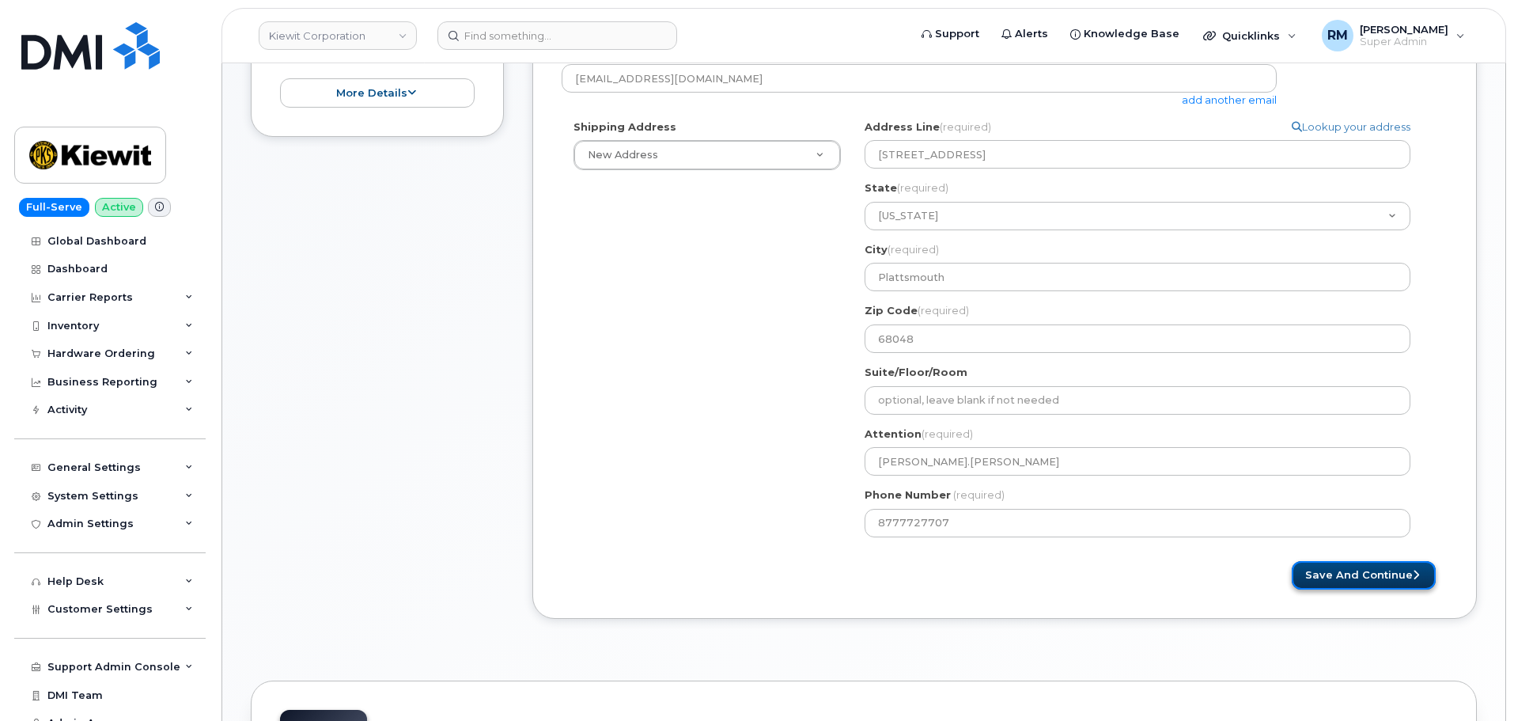
click at [1367, 571] on button "Save and Continue" at bounding box center [1364, 575] width 144 height 29
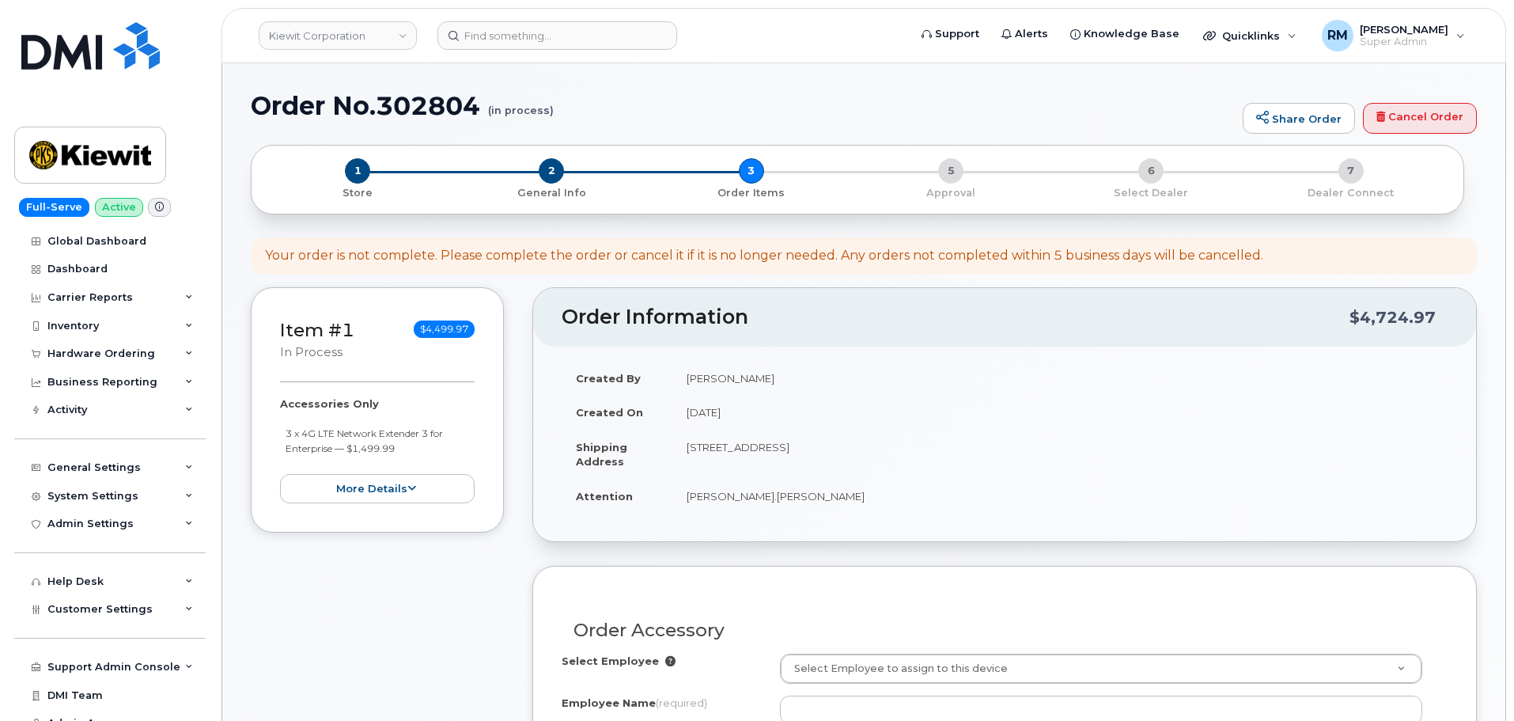
select select
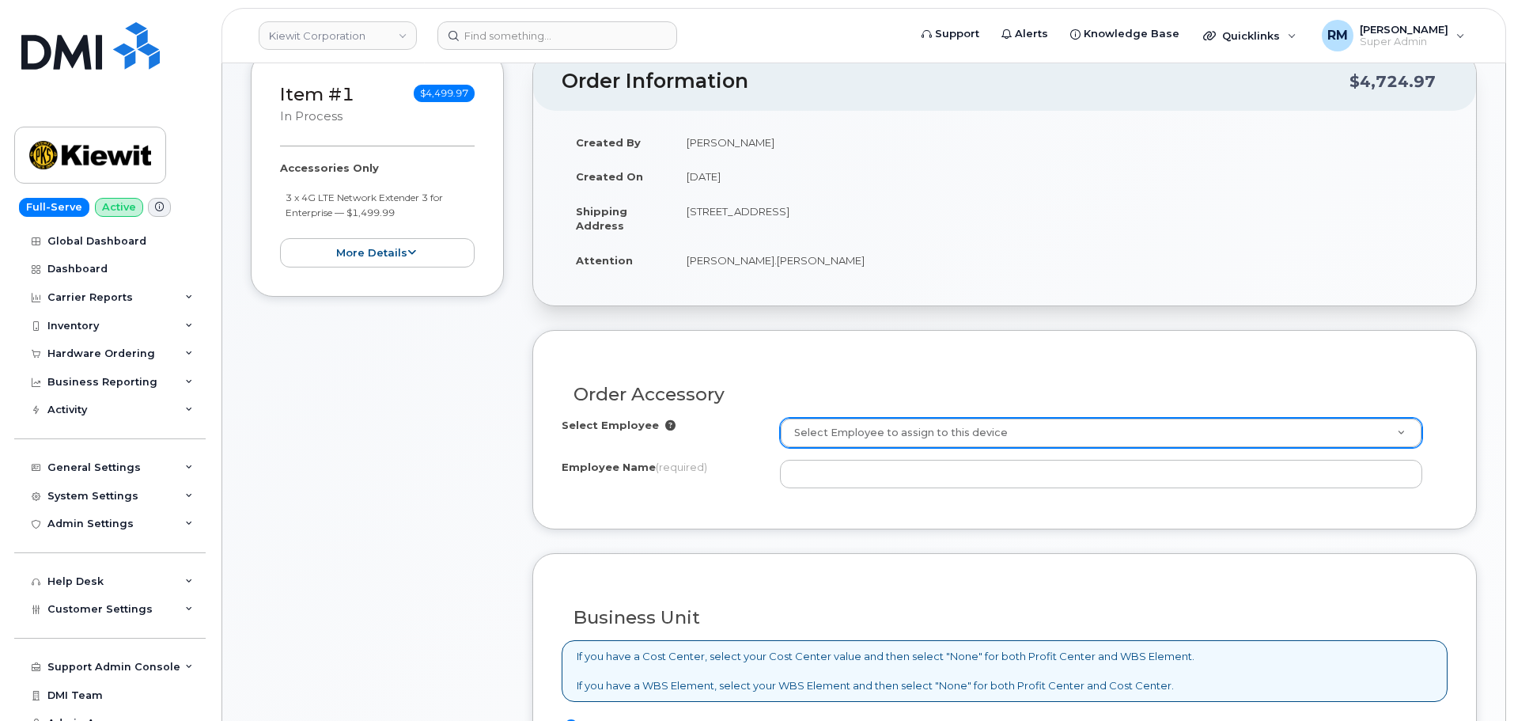
scroll to position [237, 0]
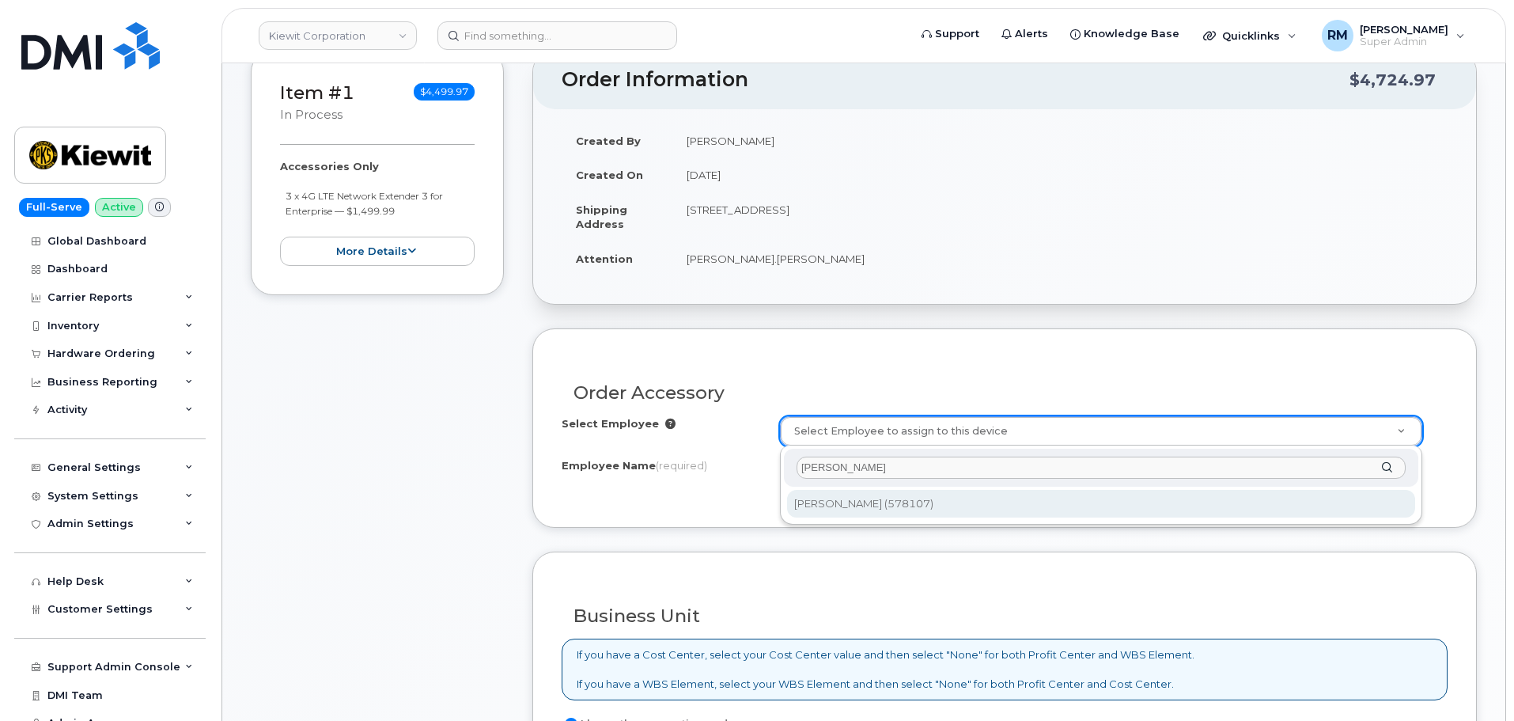
type input "[PERSON_NAME]"
type input "2968219"
type input "[PERSON_NAME]"
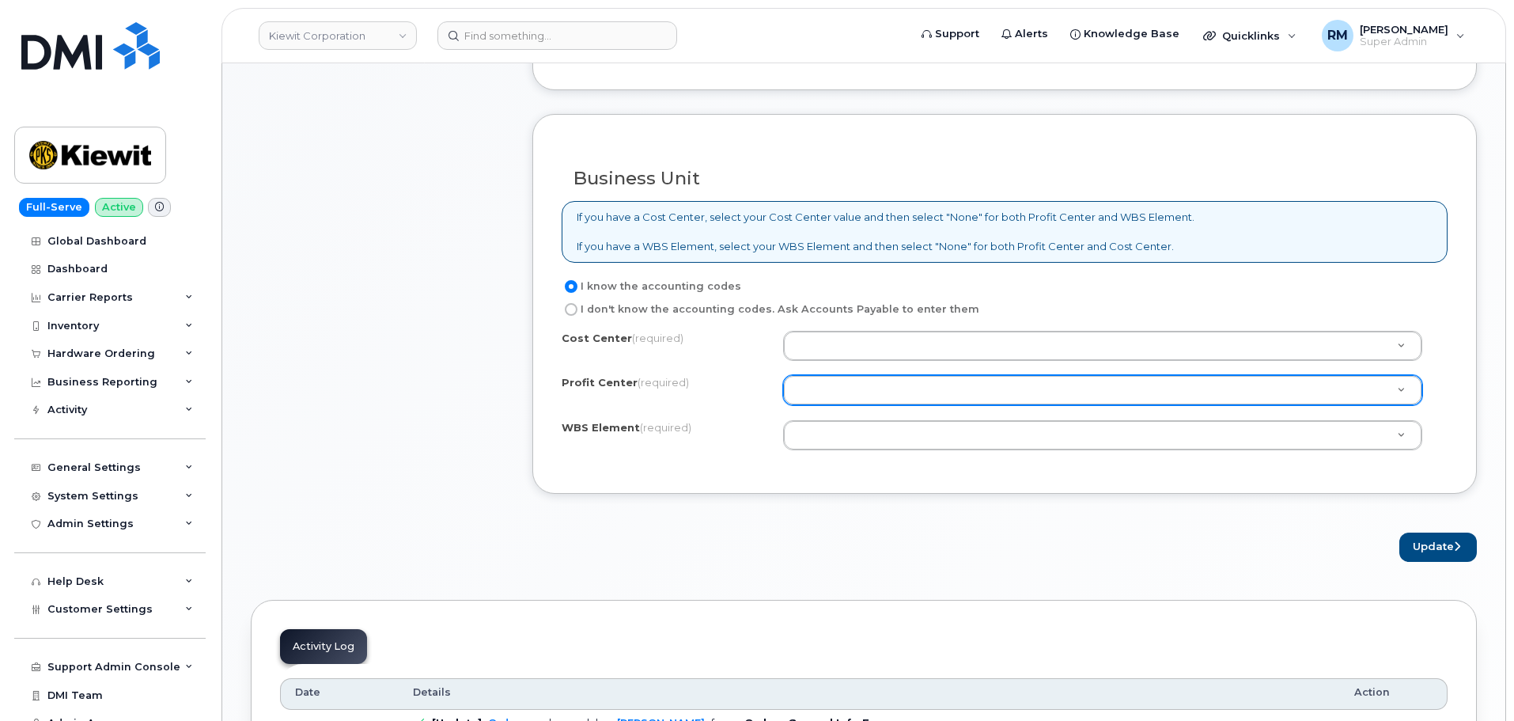
scroll to position [712, 0]
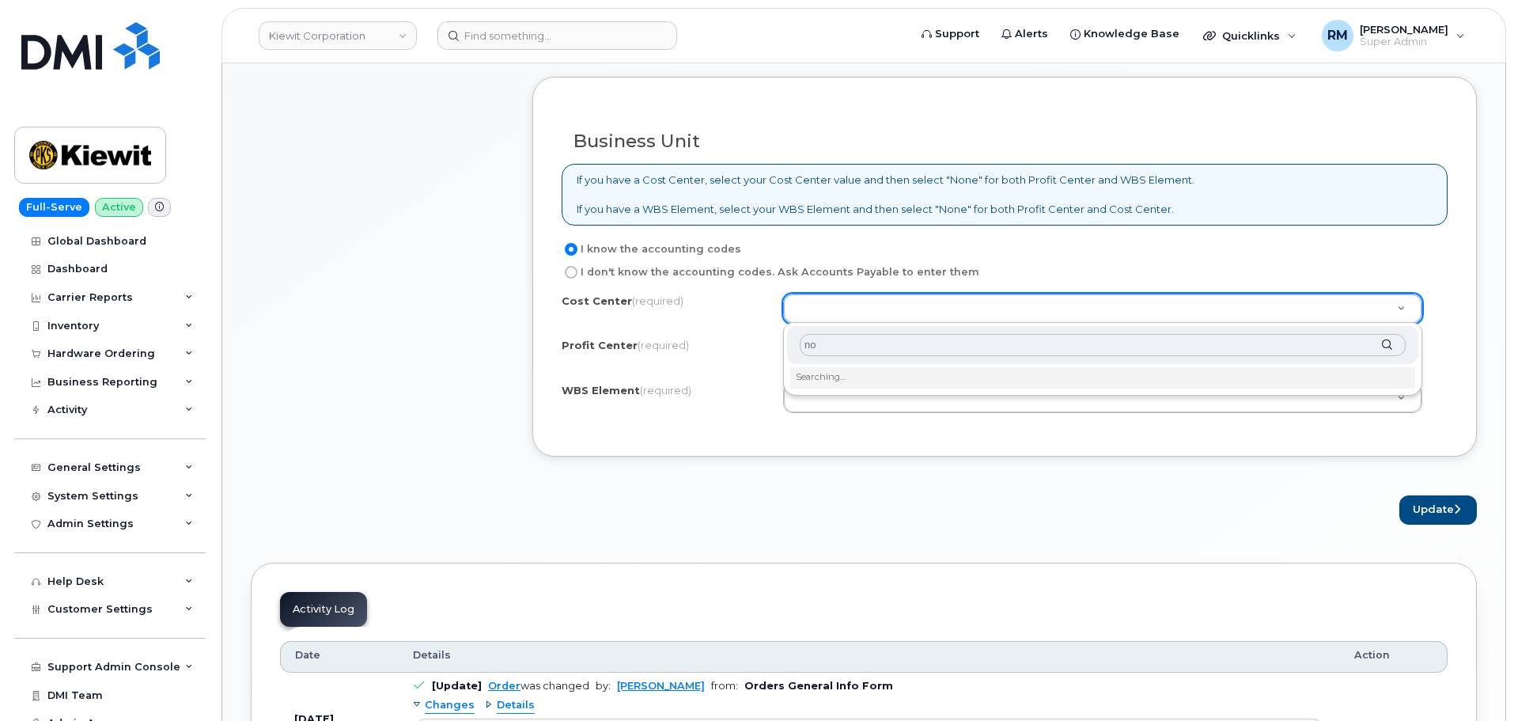
type input "non"
type input "None"
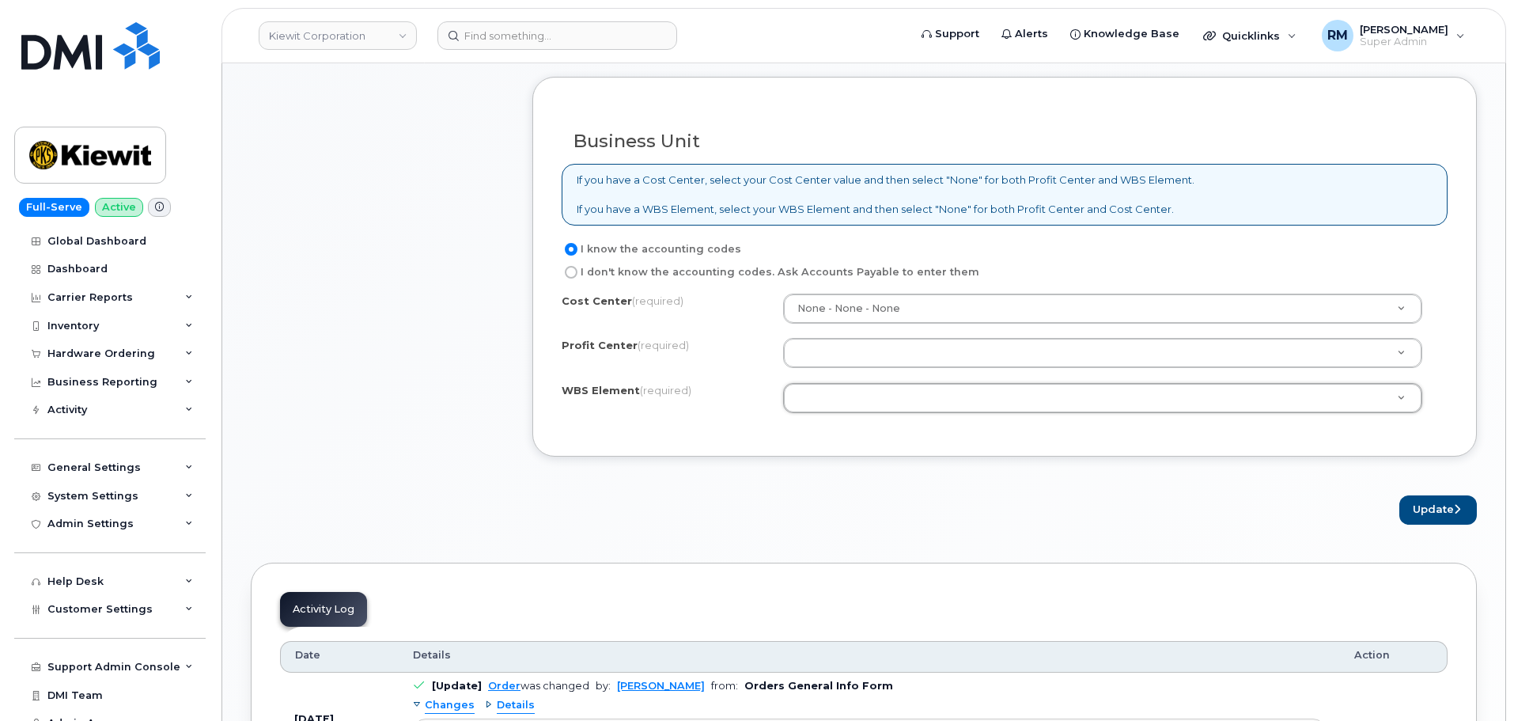
type input "n"
type input "no"
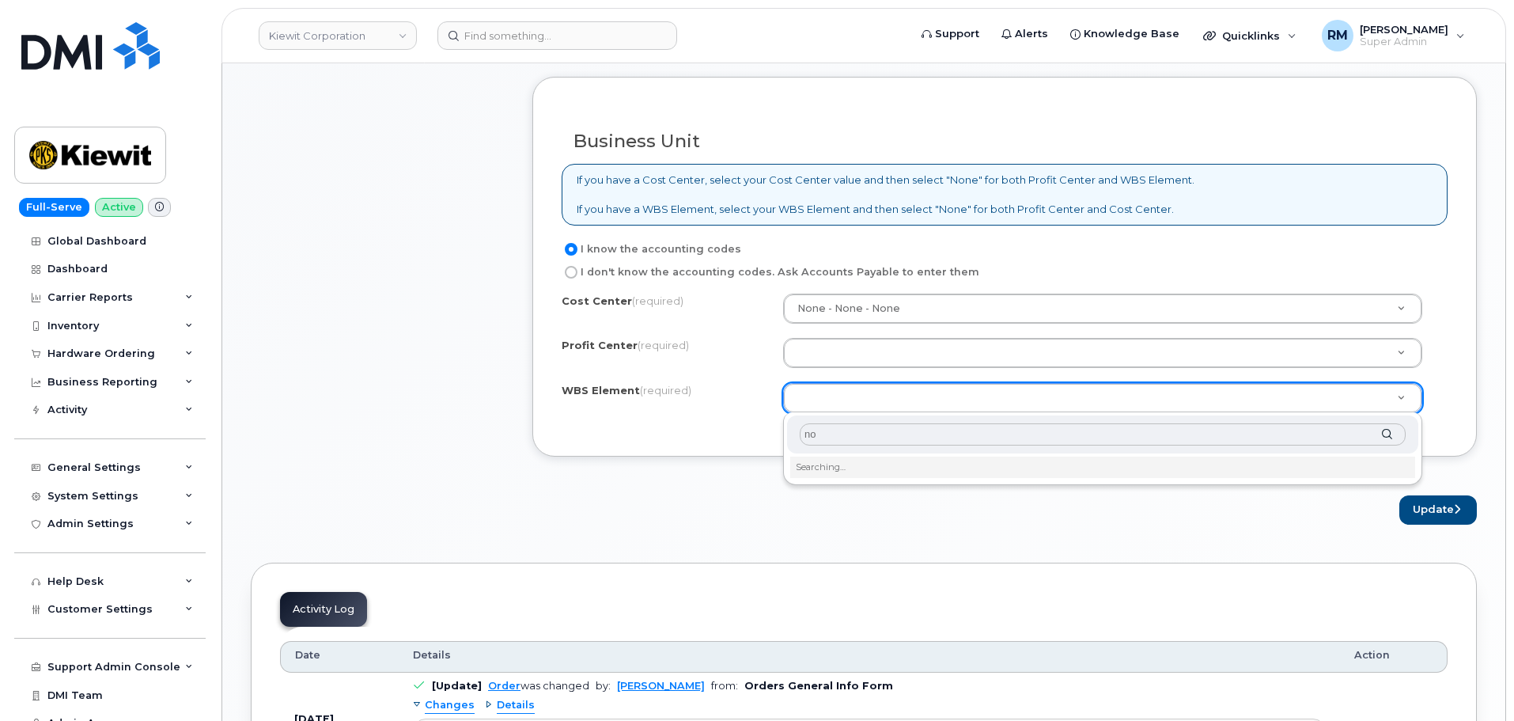
type input "non"
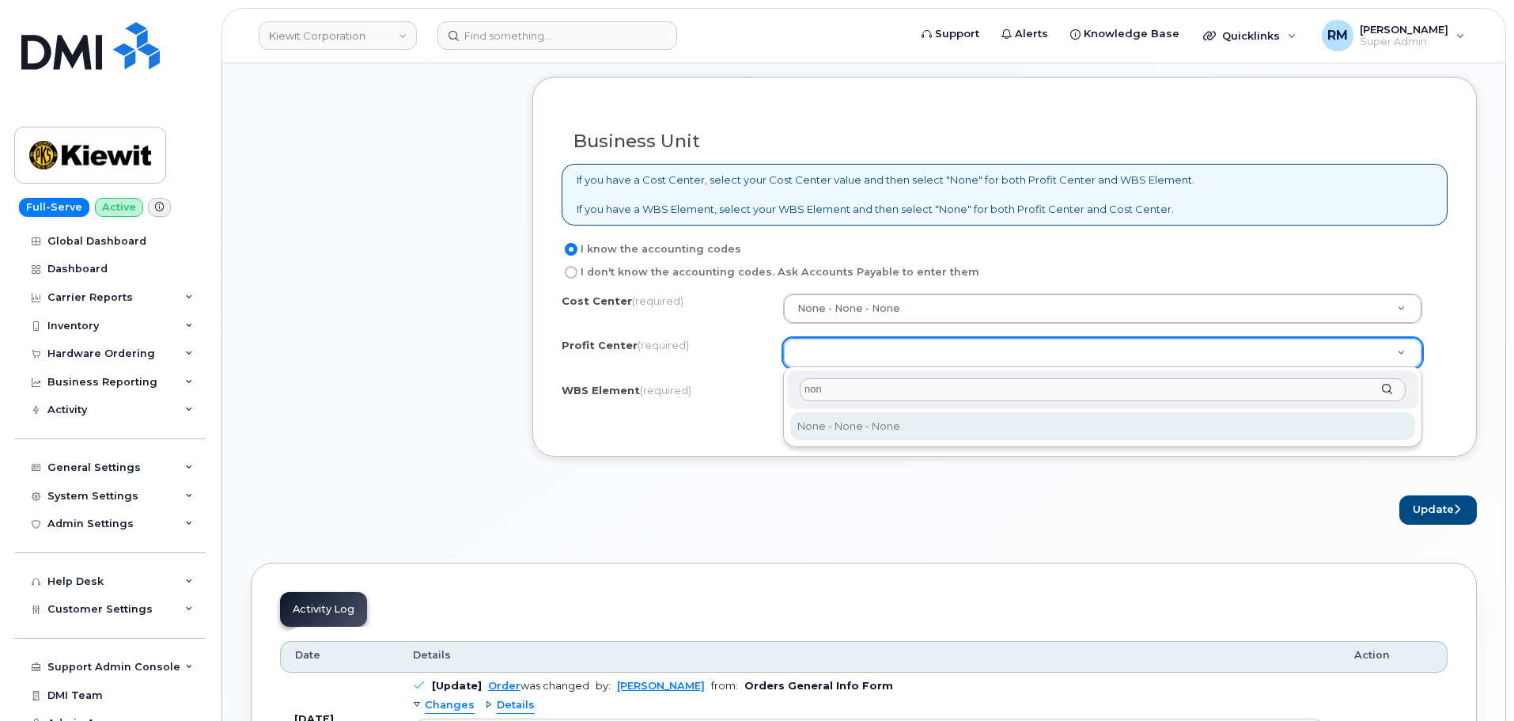
type input "non"
select select "None"
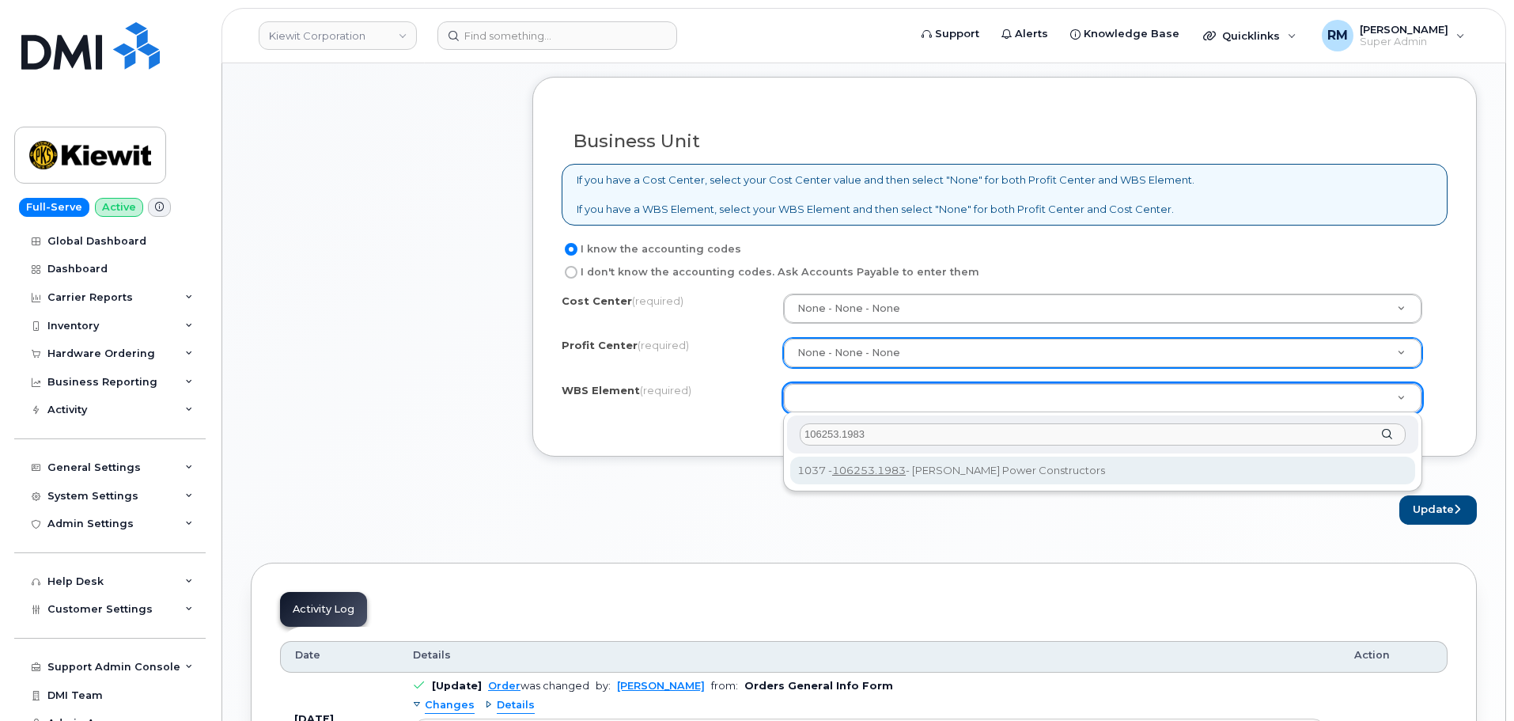
type input "106253.1983"
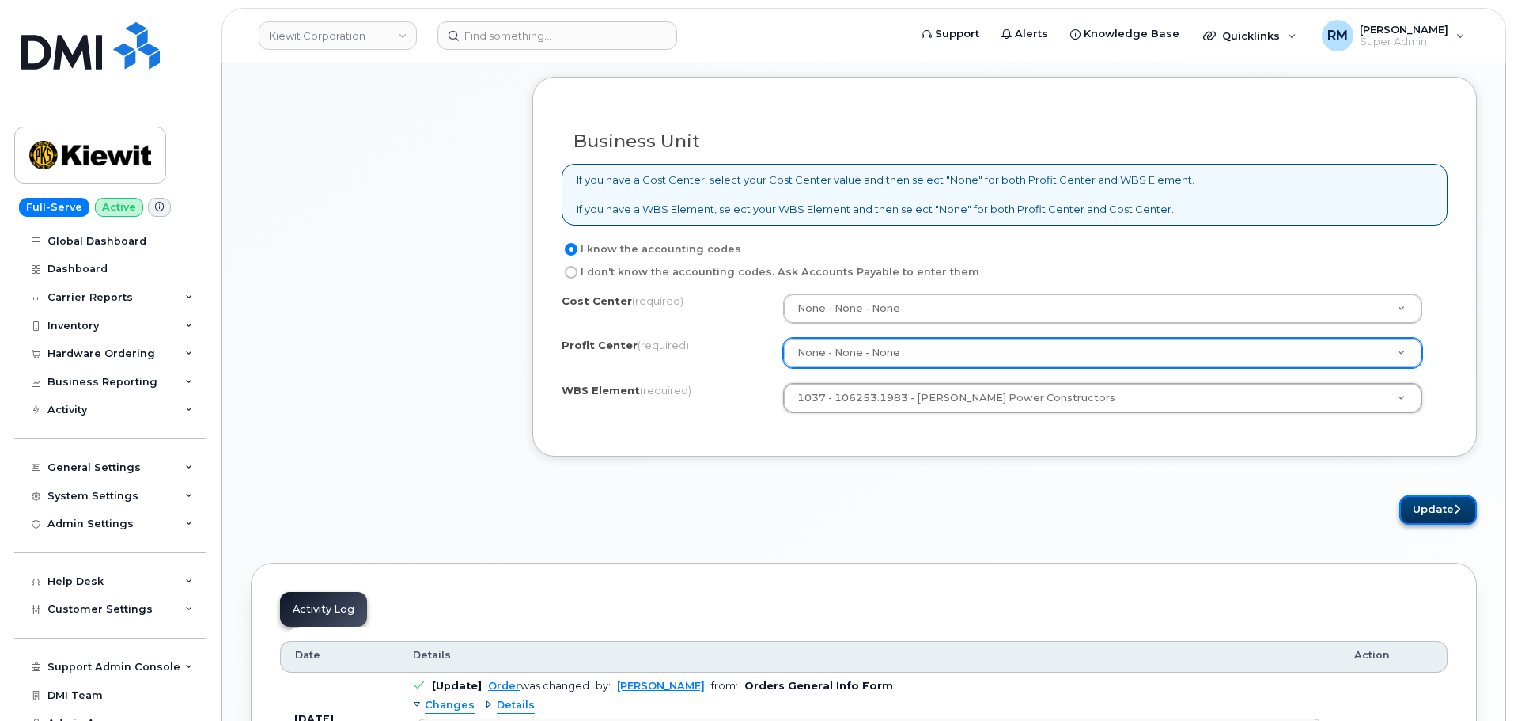
click at [1459, 510] on icon "submit" at bounding box center [1457, 509] width 6 height 10
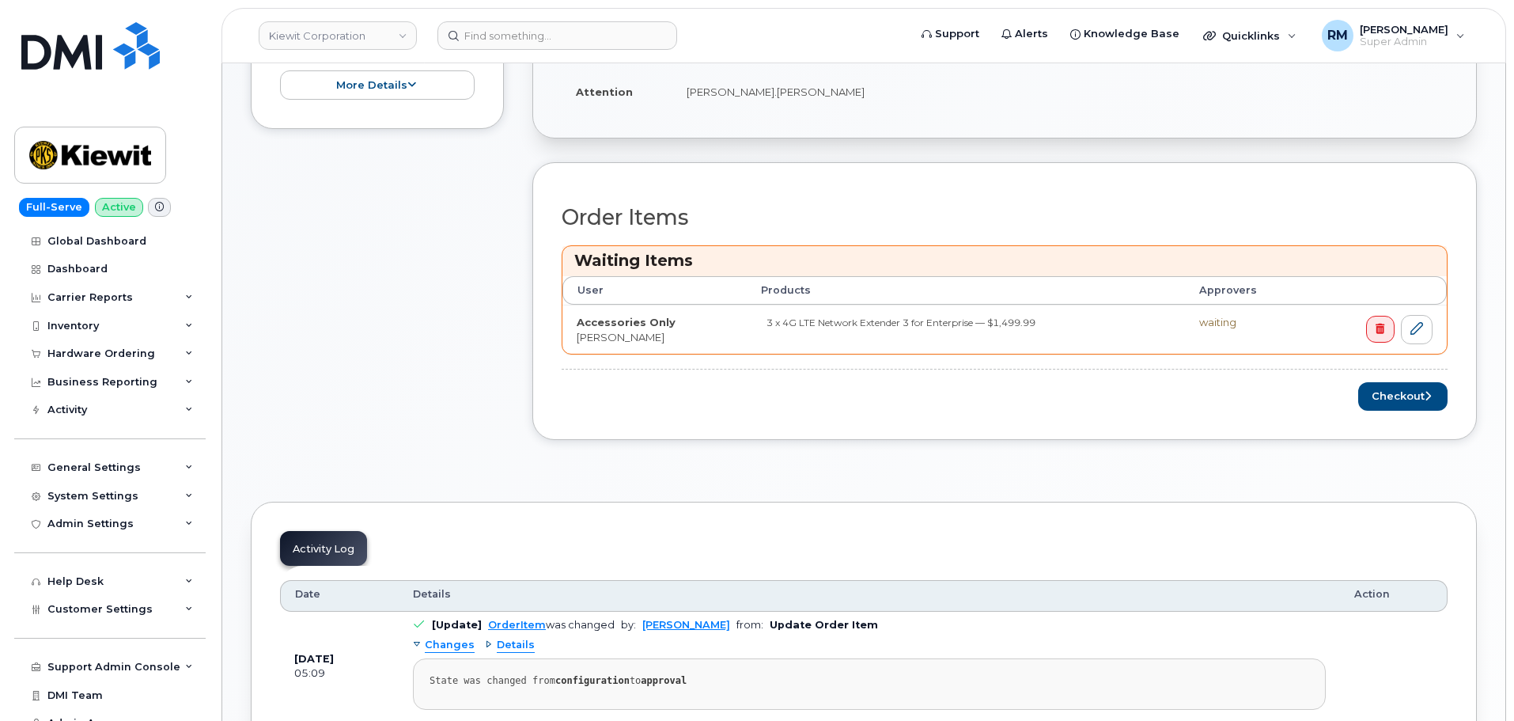
scroll to position [475, 0]
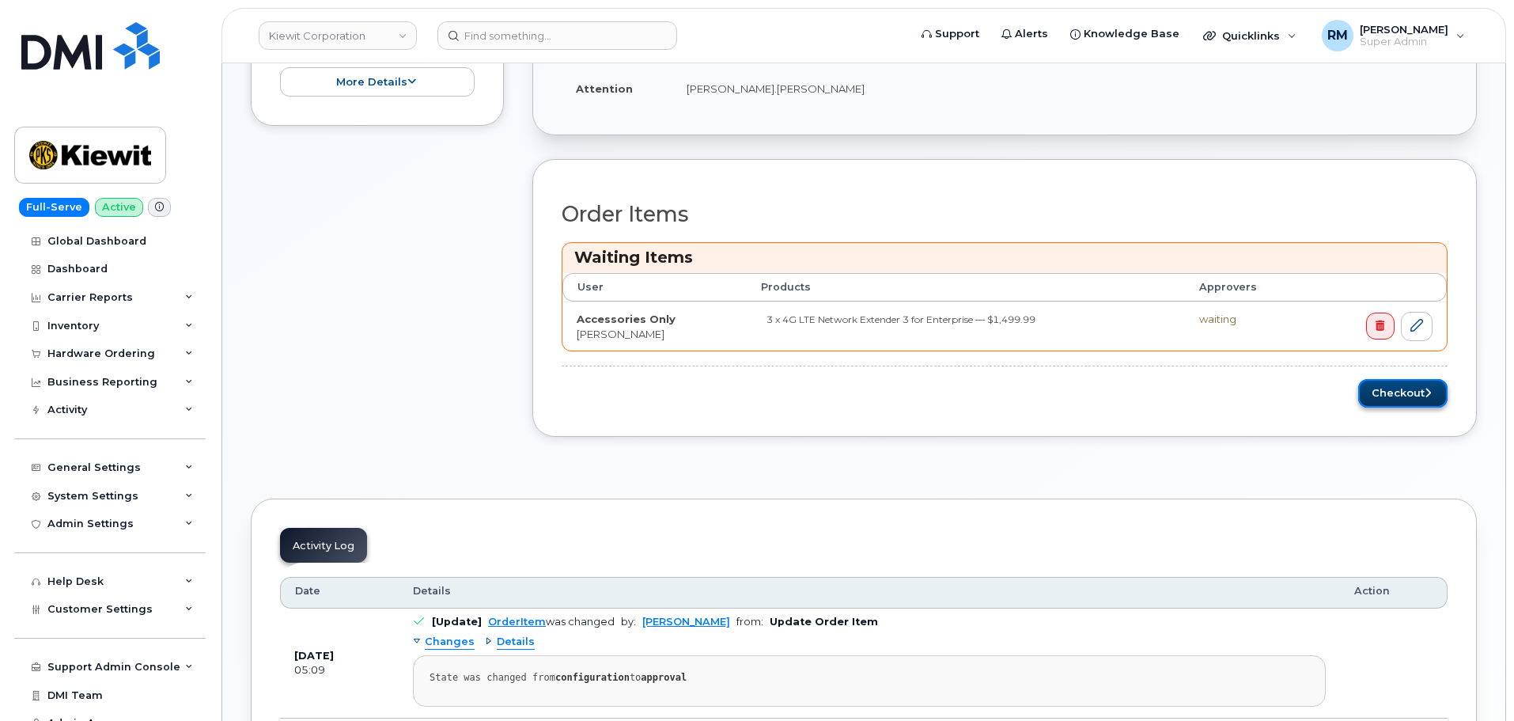
click at [1415, 388] on button "Checkout" at bounding box center [1402, 393] width 89 height 29
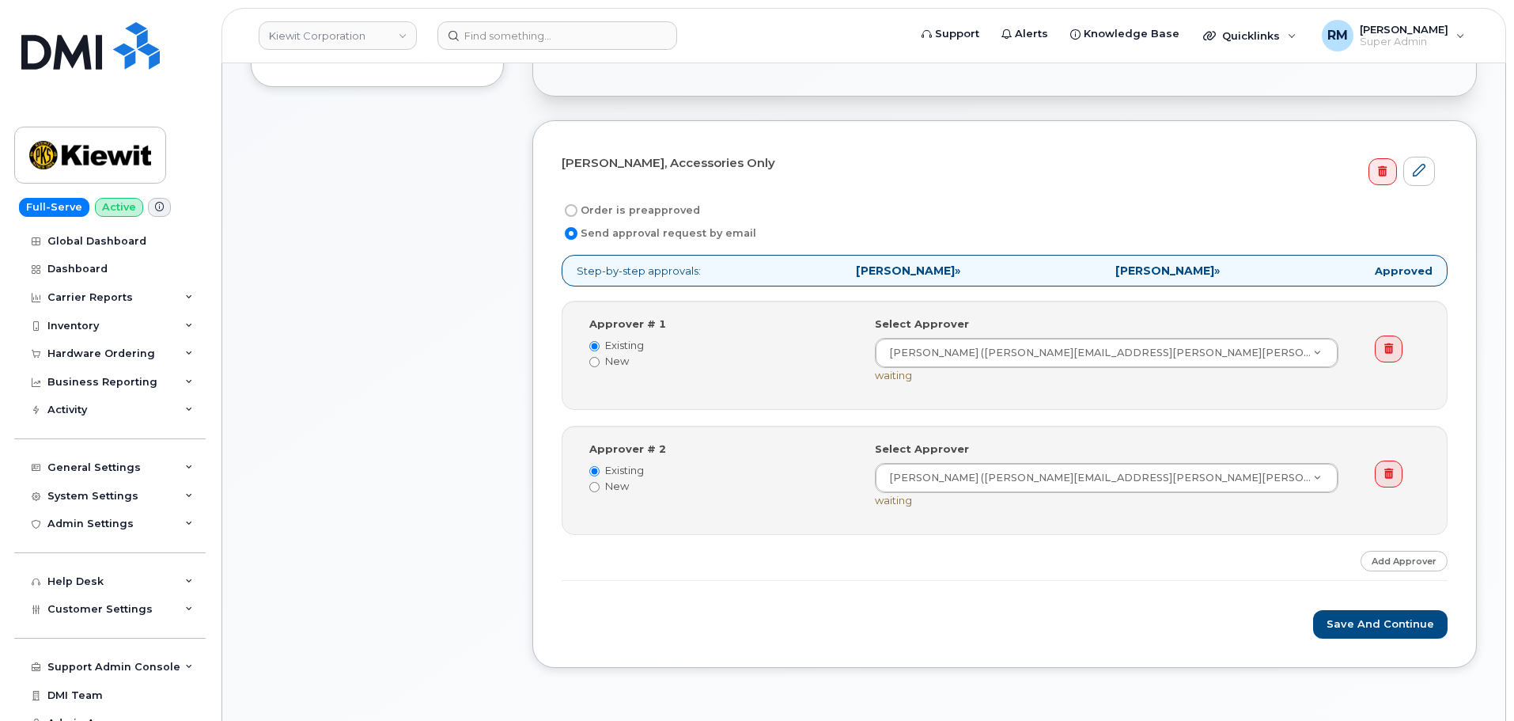
scroll to position [475, 0]
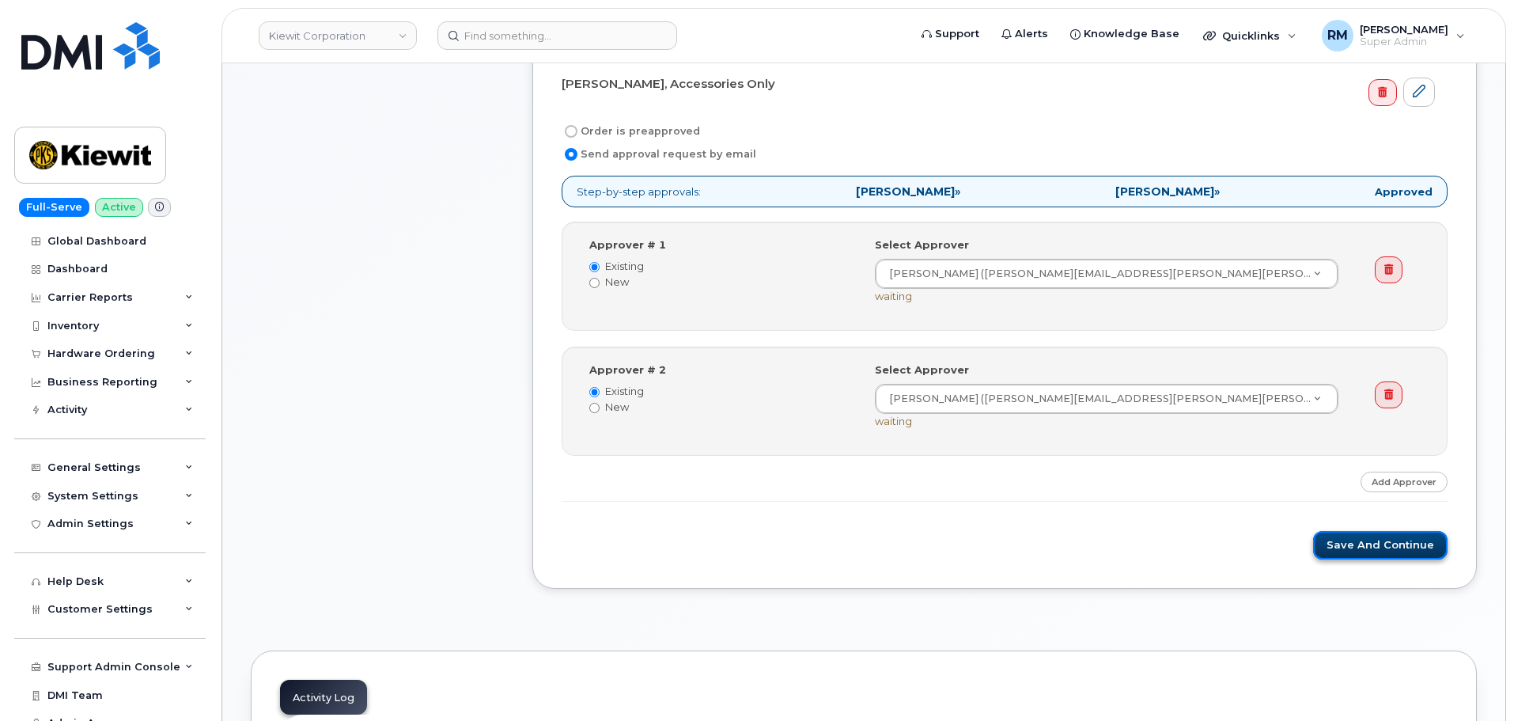
click at [1382, 551] on button "Save and Continue" at bounding box center [1380, 545] width 134 height 29
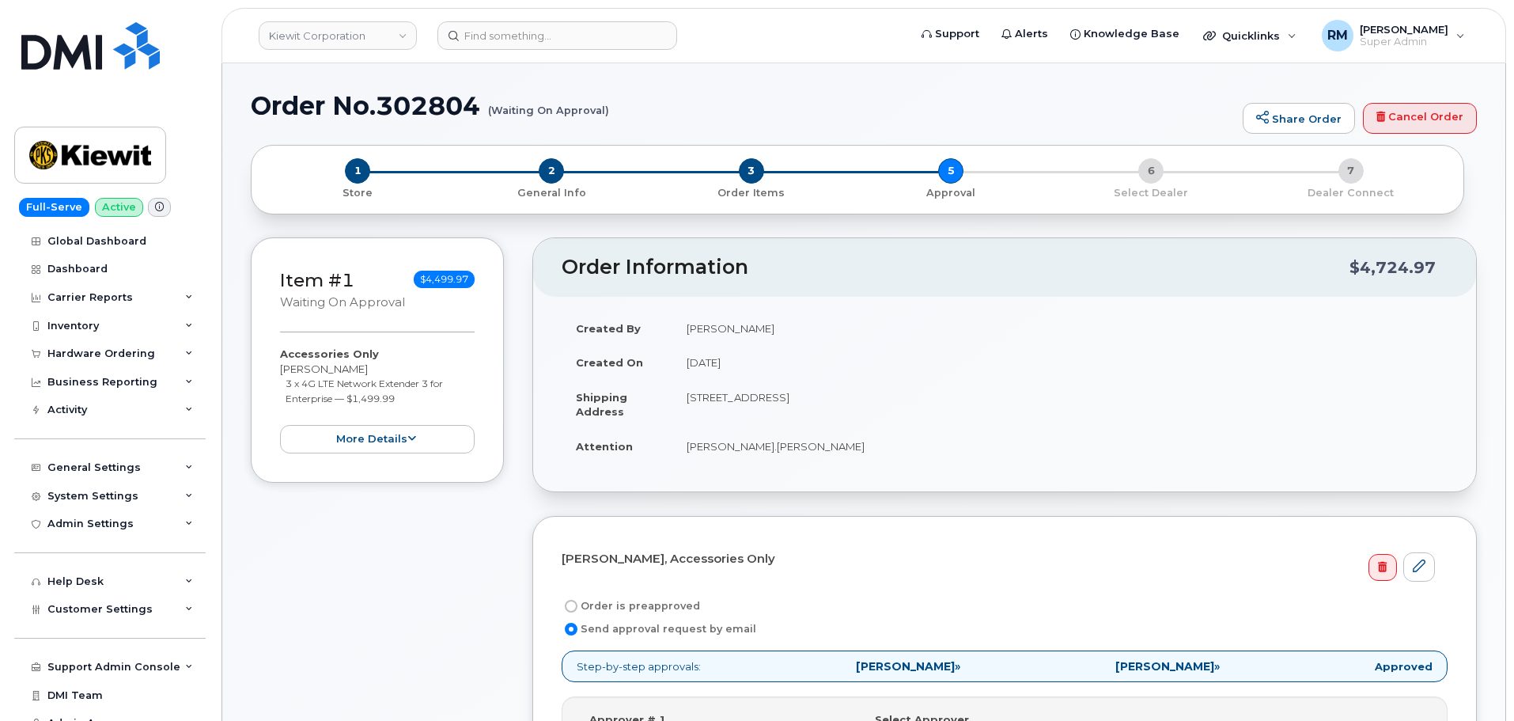
click at [434, 119] on h1 "Order No.302804 (Waiting On Approval)" at bounding box center [743, 106] width 984 height 28
copy h1 "302804"
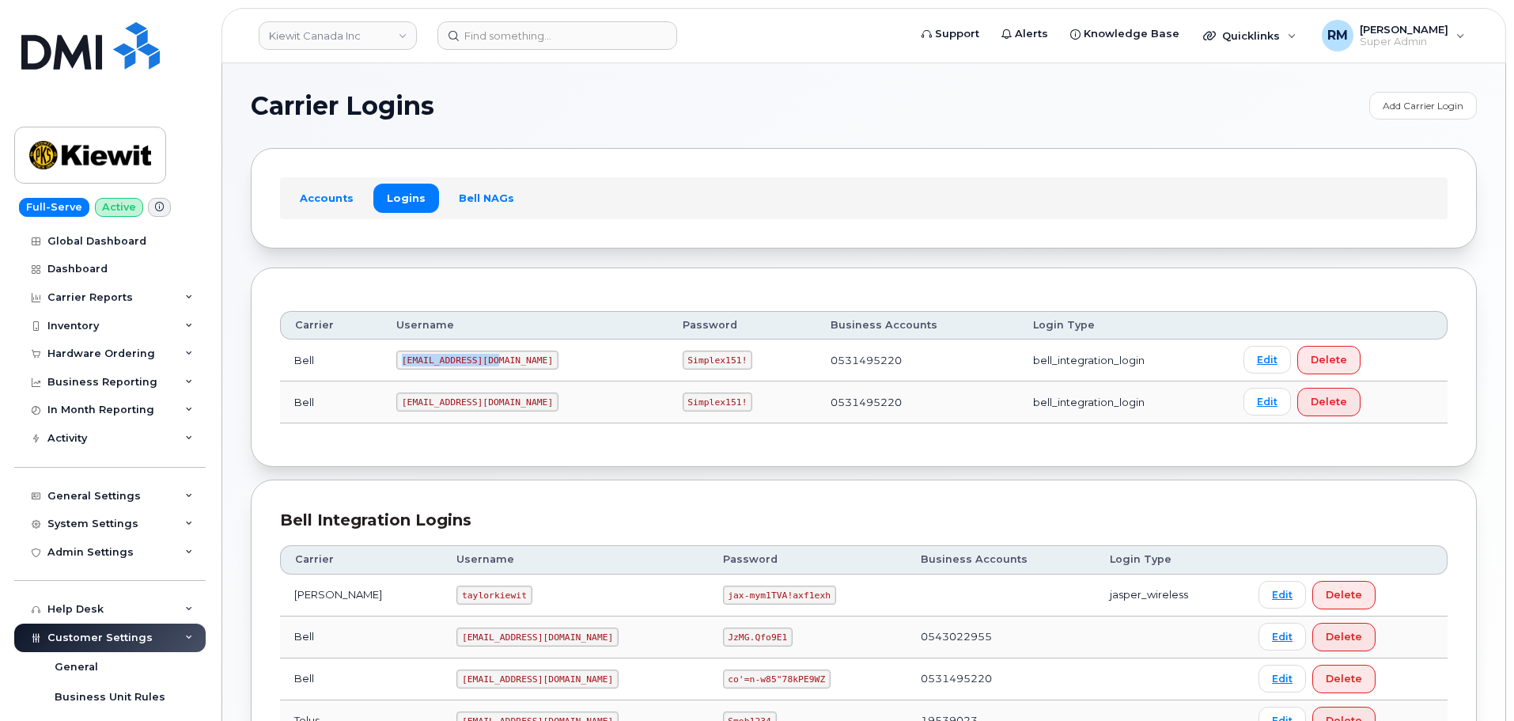
drag, startPoint x: 403, startPoint y: 362, endPoint x: 540, endPoint y: 358, distance: 136.9
click at [540, 358] on td "[EMAIL_ADDRESS][DOMAIN_NAME]" at bounding box center [525, 360] width 286 height 42
copy code "[EMAIL_ADDRESS][DOMAIN_NAME]"
click at [683, 362] on code "Simplex151!" at bounding box center [718, 359] width 70 height 19
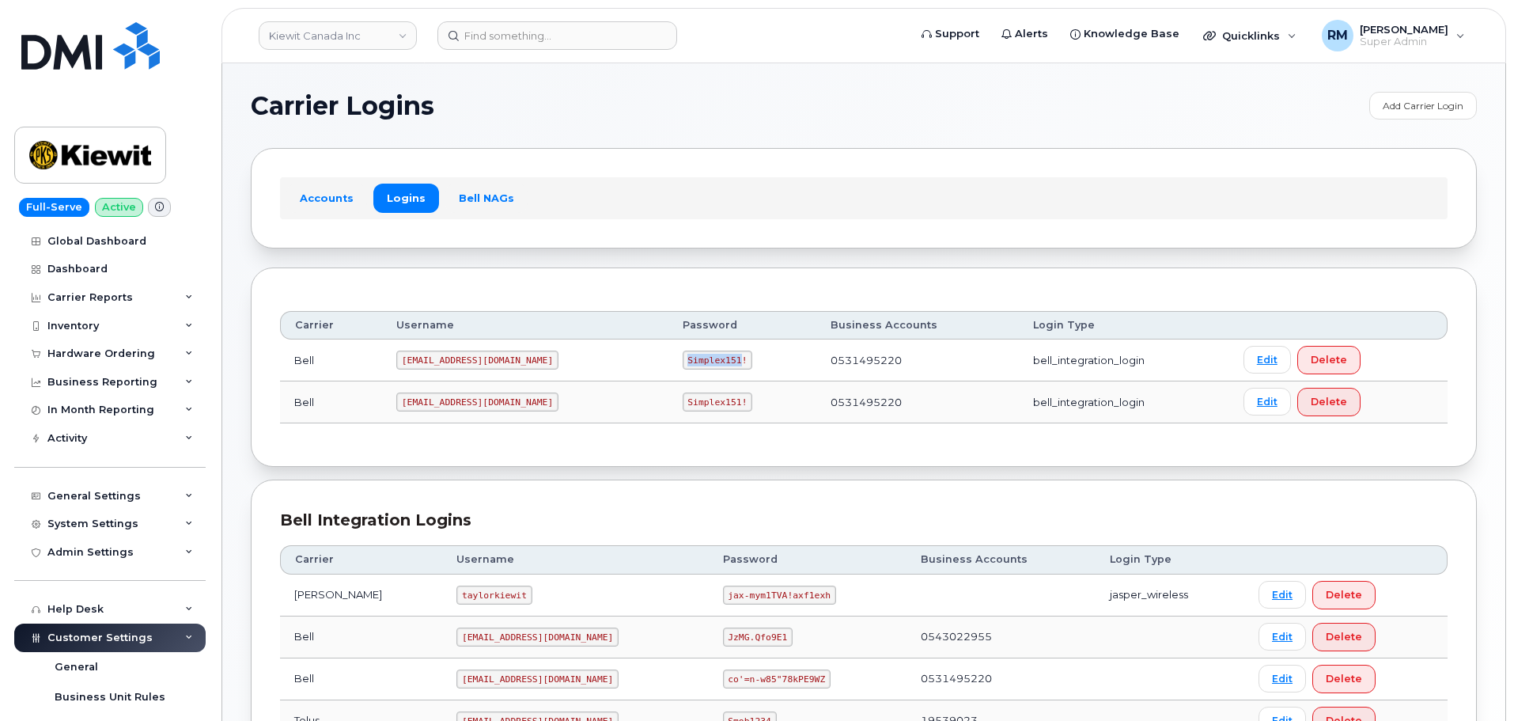
copy code "Simplex151"
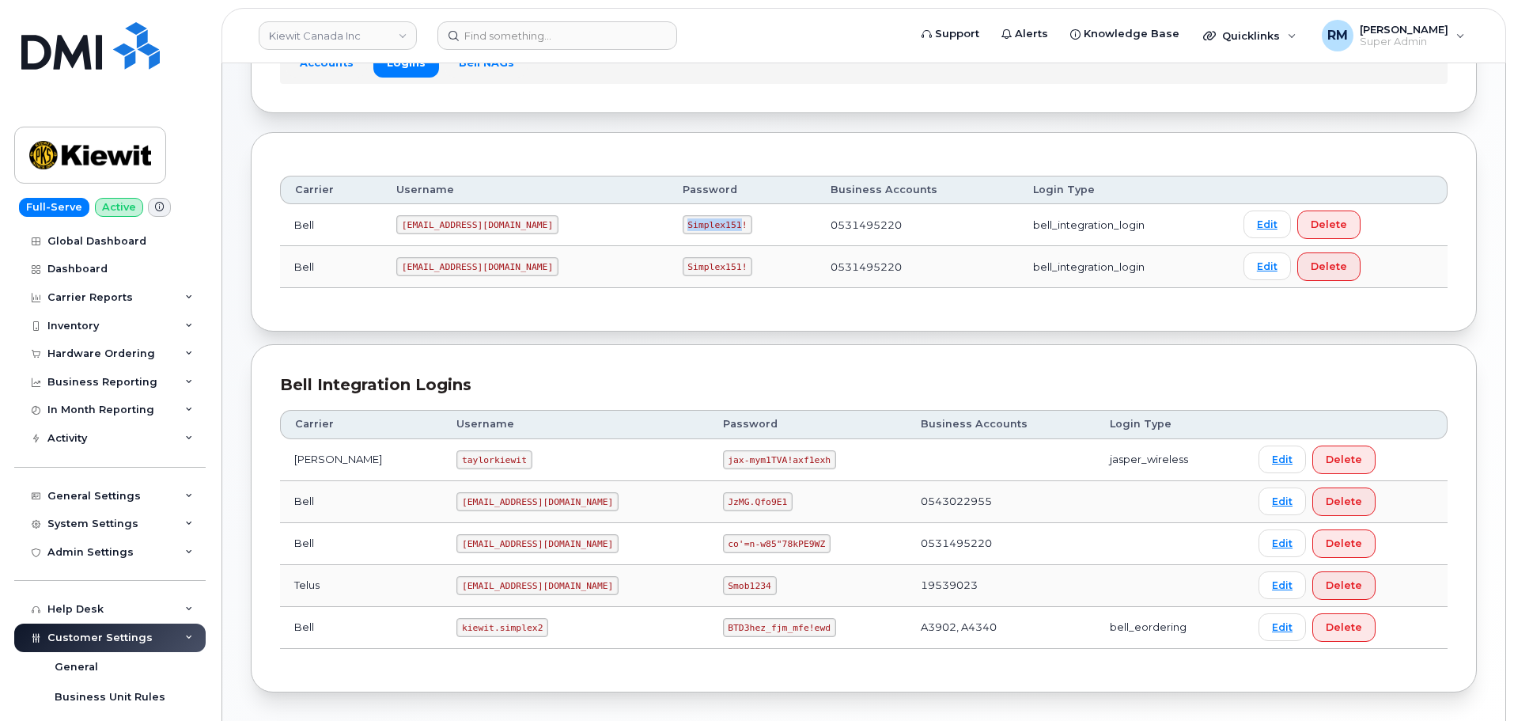
scroll to position [199, 0]
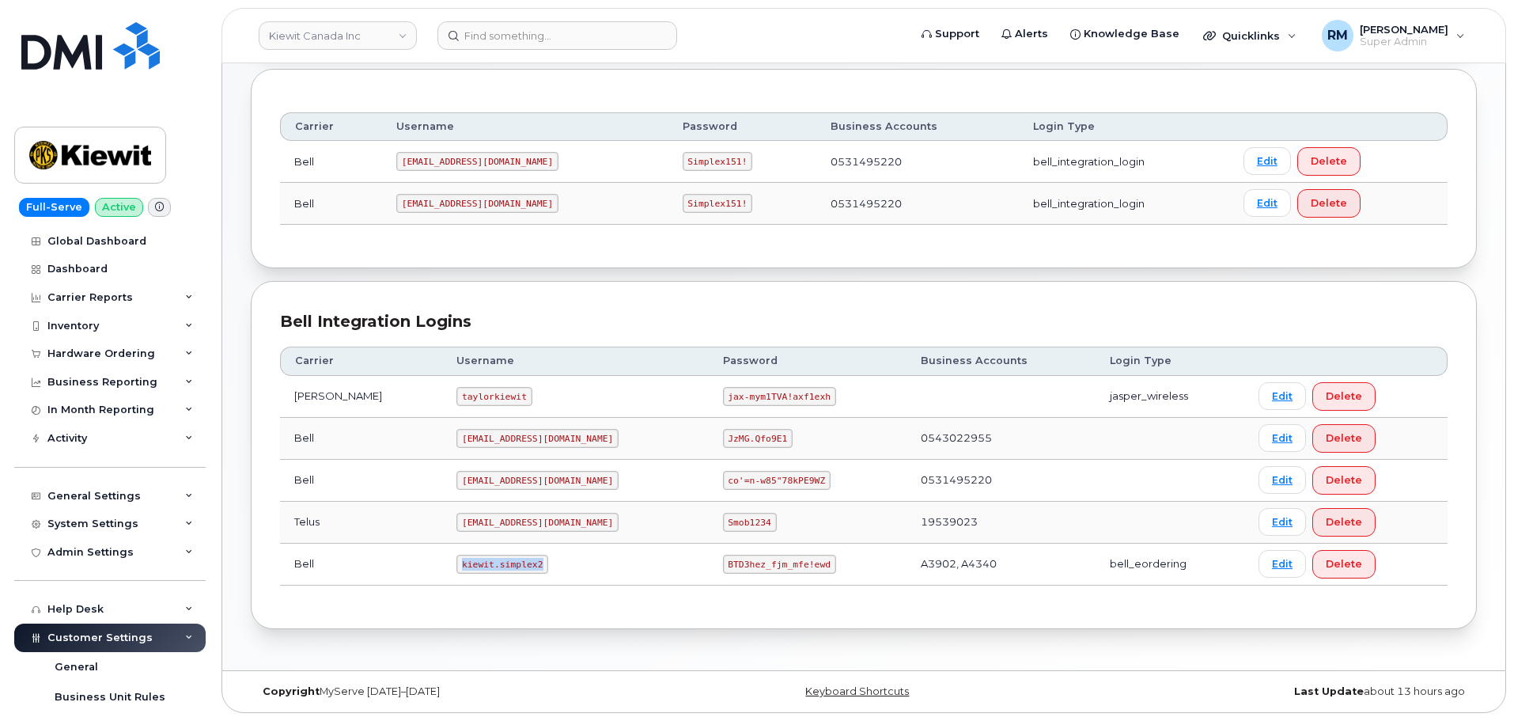
drag, startPoint x: 431, startPoint y: 567, endPoint x: 513, endPoint y: 563, distance: 81.6
click at [513, 563] on td "kiewit.simplex2" at bounding box center [575, 564] width 266 height 42
copy code "kiewit.simplex2"
drag, startPoint x: 670, startPoint y: 566, endPoint x: 776, endPoint y: 562, distance: 106.1
click at [776, 562] on td "BTD3hez_fjm_mfe!ewd" at bounding box center [808, 564] width 198 height 42
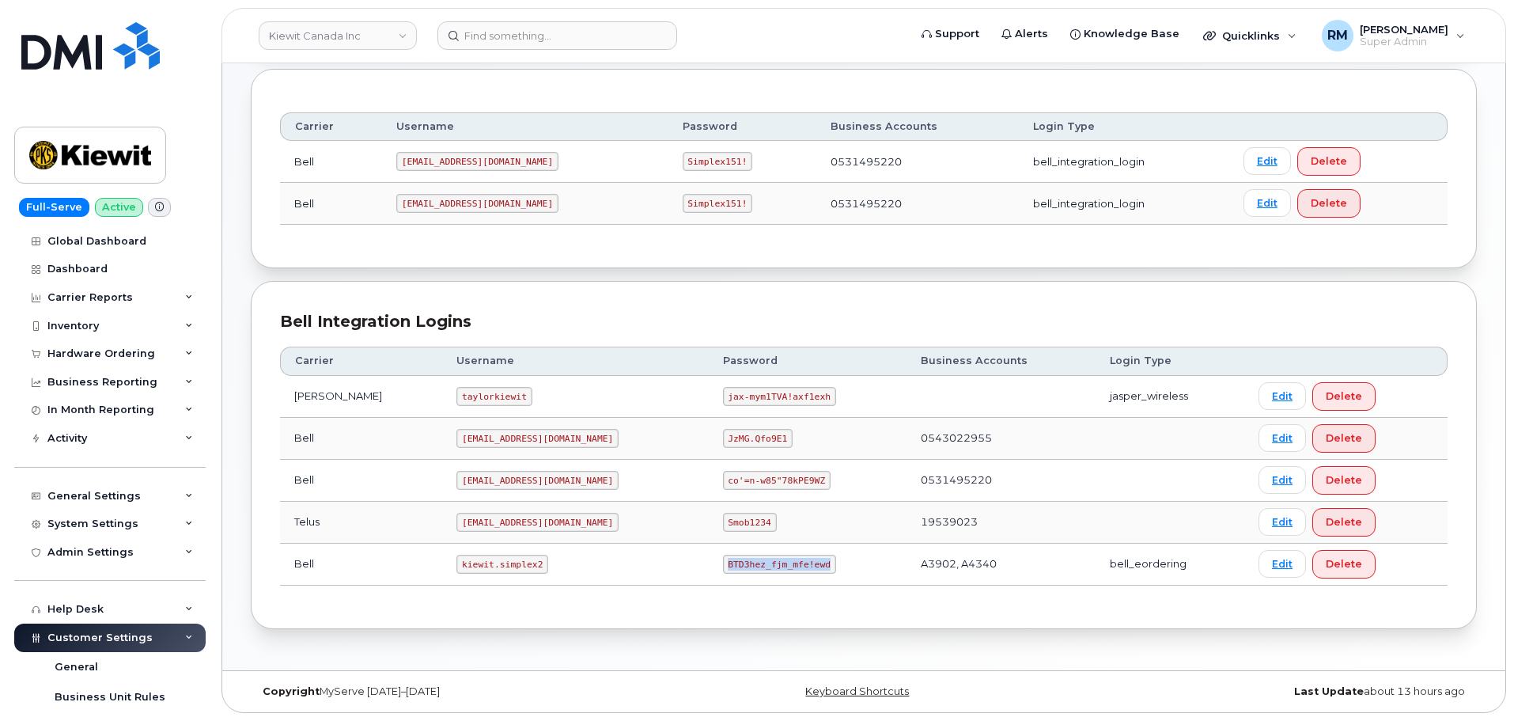
copy code "BTD3hez_fjm_mfe!ewd"
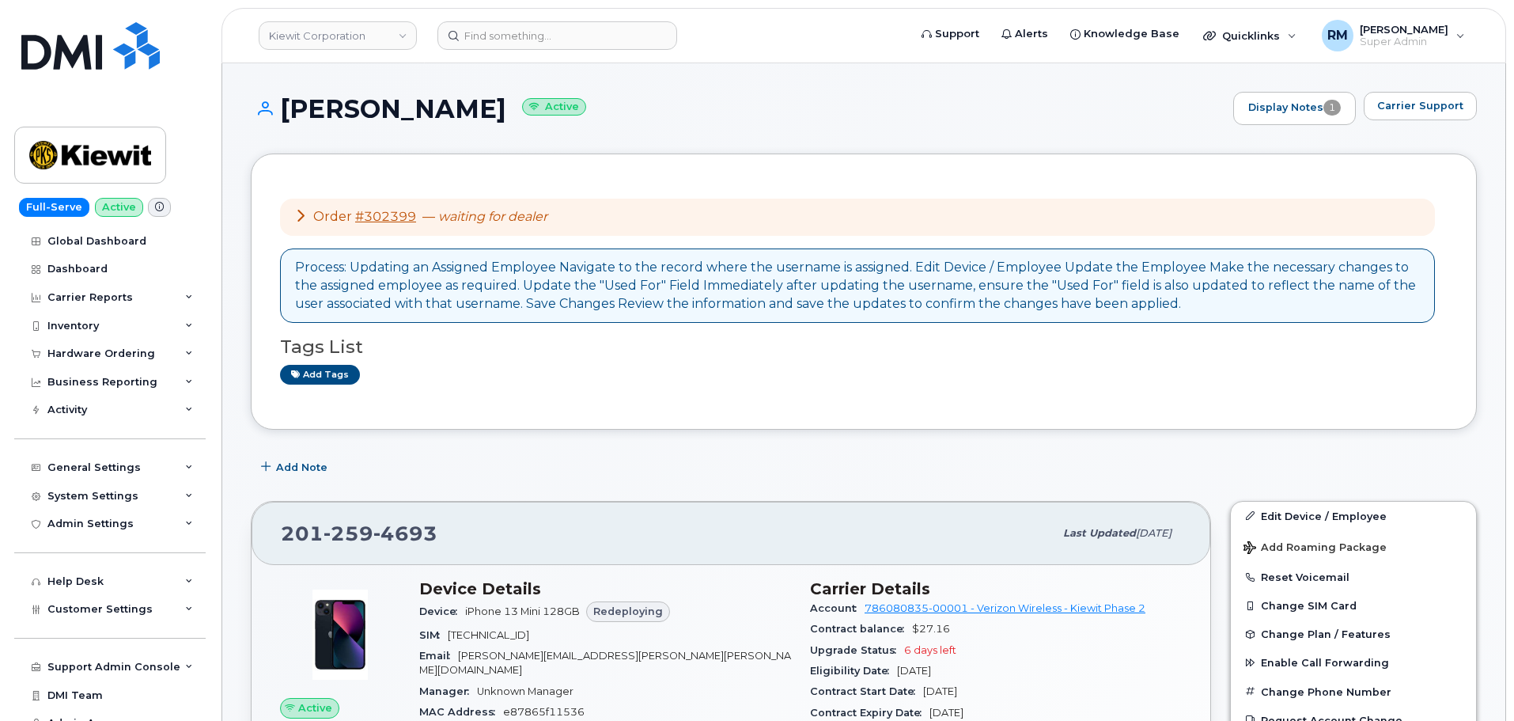
scroll to position [3006, 0]
